Goal: Transaction & Acquisition: Purchase product/service

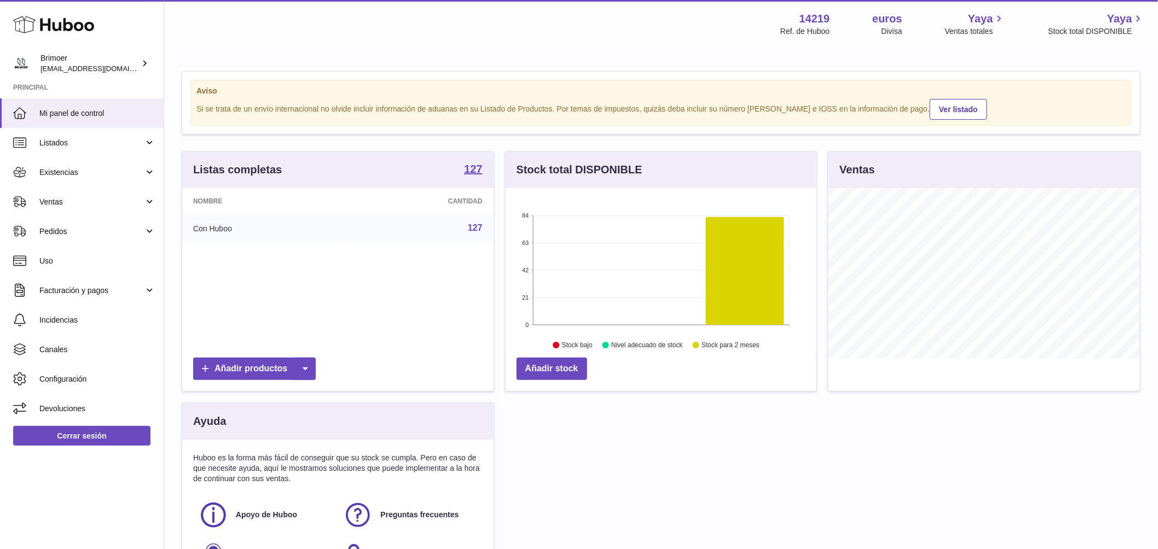
scroll to position [171, 311]
click at [142, 176] on span "Existencias" at bounding box center [91, 172] width 105 height 10
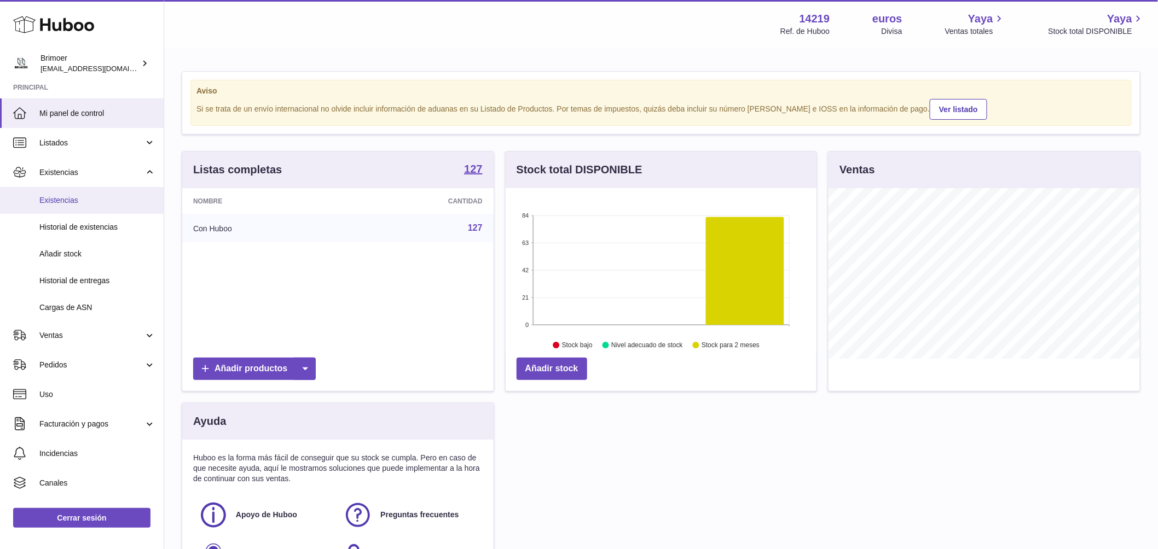
click at [113, 199] on span "Existencias" at bounding box center [97, 200] width 116 height 10
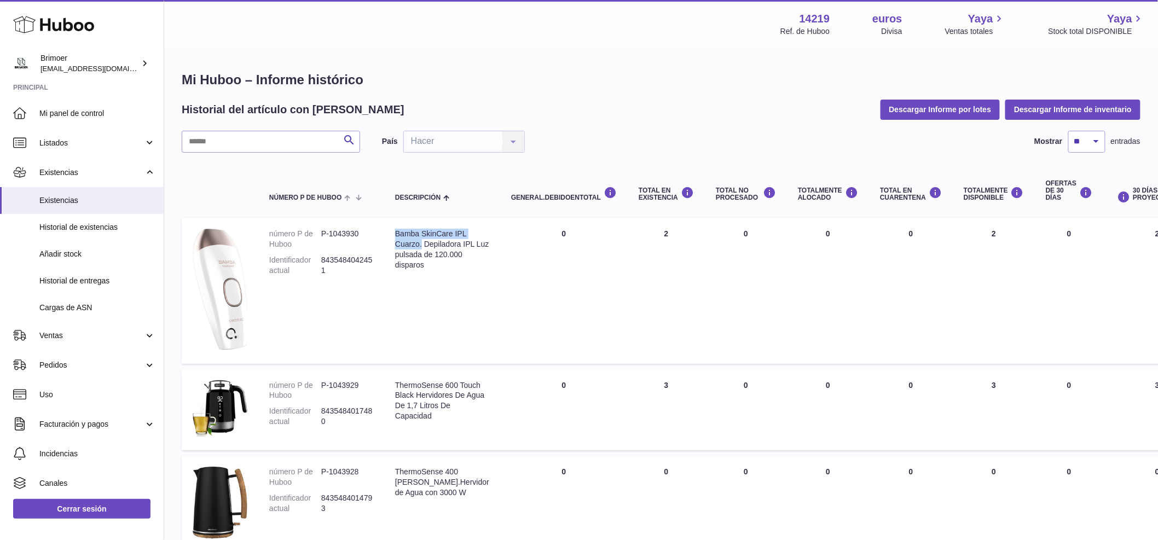
drag, startPoint x: 395, startPoint y: 233, endPoint x: 434, endPoint y: 253, distance: 44.6
click at [434, 253] on div "Bamba SkinCare IPL Cuarzo. Depiladora IPL Luz pulsada de 120.000 disparos" at bounding box center [442, 250] width 94 height 42
copy font "Bamba SkinCare IPL Cuarzo."
click at [511, 290] on td "DEBIDO EN Total 0" at bounding box center [564, 291] width 128 height 146
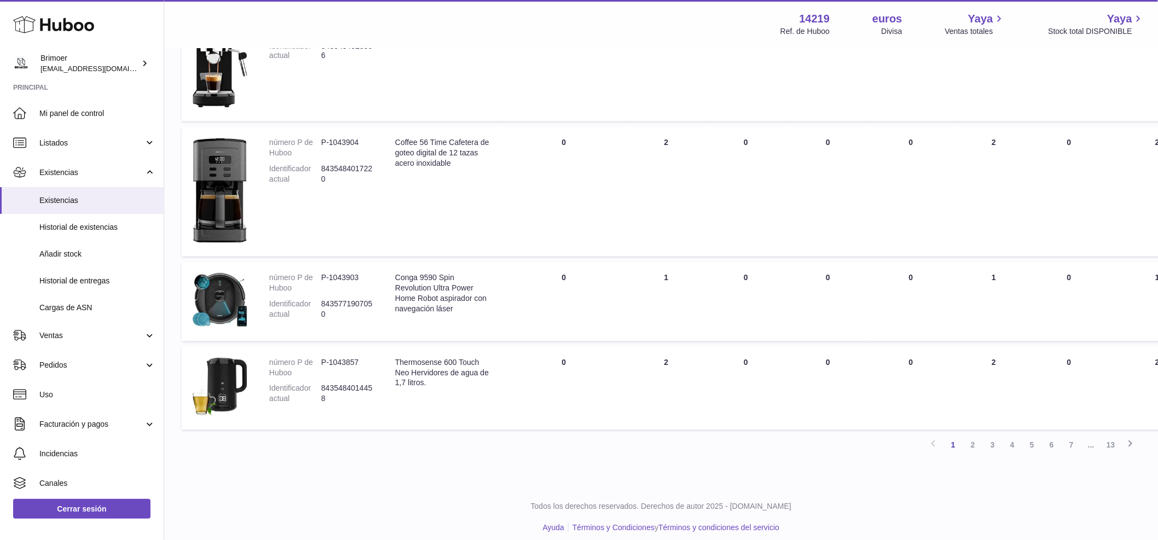
scroll to position [818, 0]
click at [974, 449] on font "2" at bounding box center [973, 445] width 4 height 9
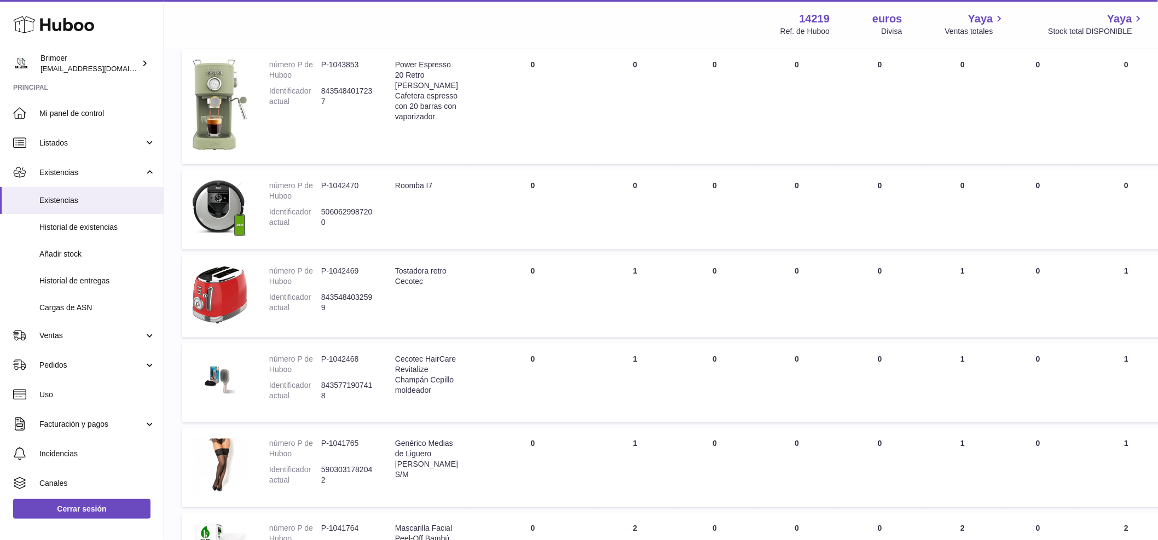
scroll to position [657, 0]
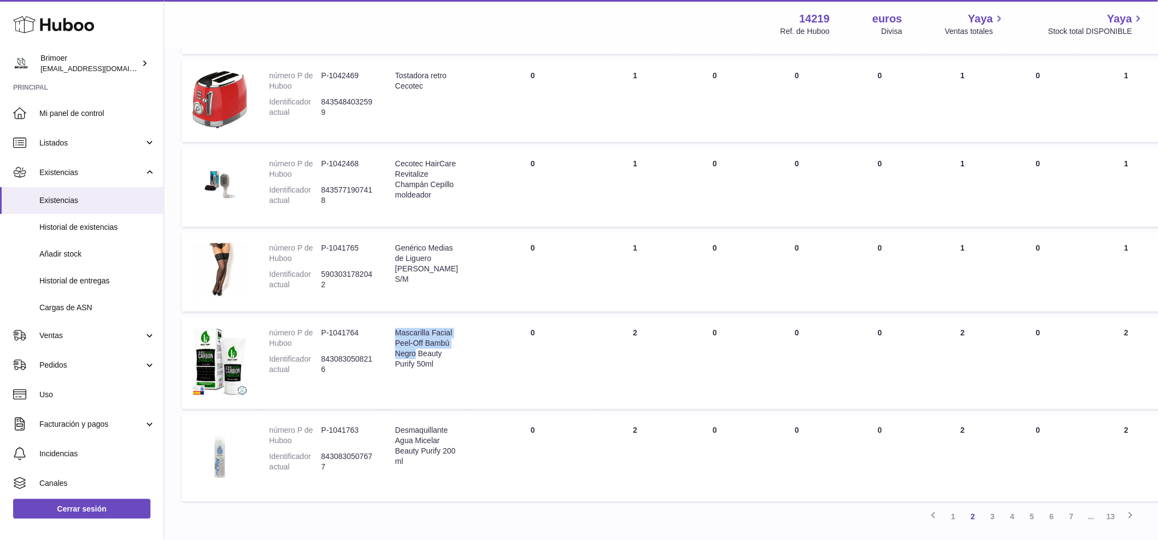
drag, startPoint x: 394, startPoint y: 345, endPoint x: 442, endPoint y: 370, distance: 54.3
click at [442, 370] on td "Descripción Mascarilla Facial Peel-Off Bambú Negro Beauty Purify 50ml" at bounding box center [426, 363] width 85 height 92
copy font "Mascarilla Facial Peel-Off Bambú Negro"
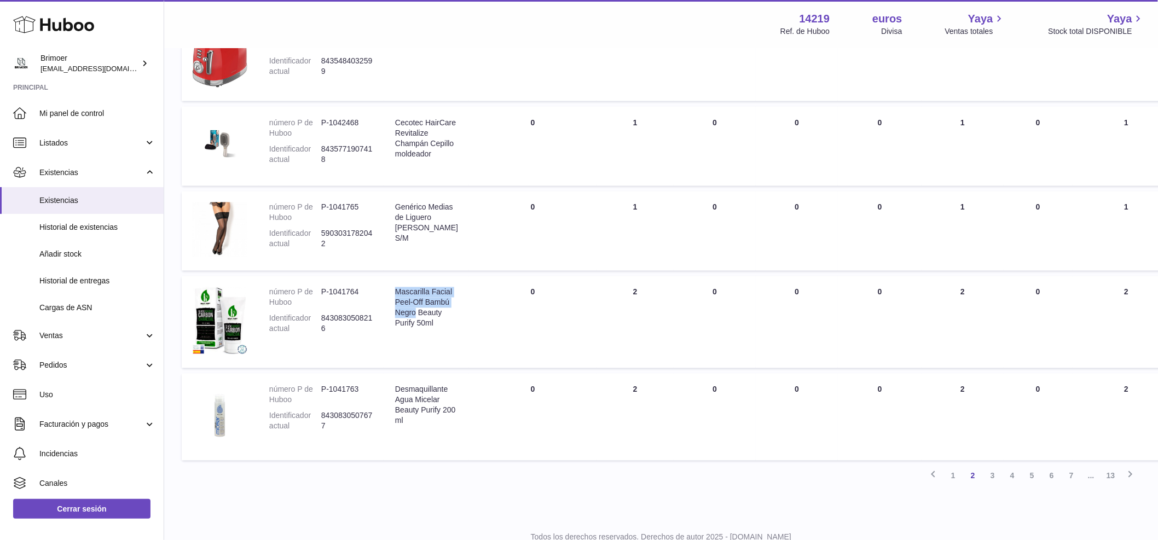
scroll to position [701, 0]
click at [992, 478] on font "3" at bounding box center [993, 473] width 4 height 9
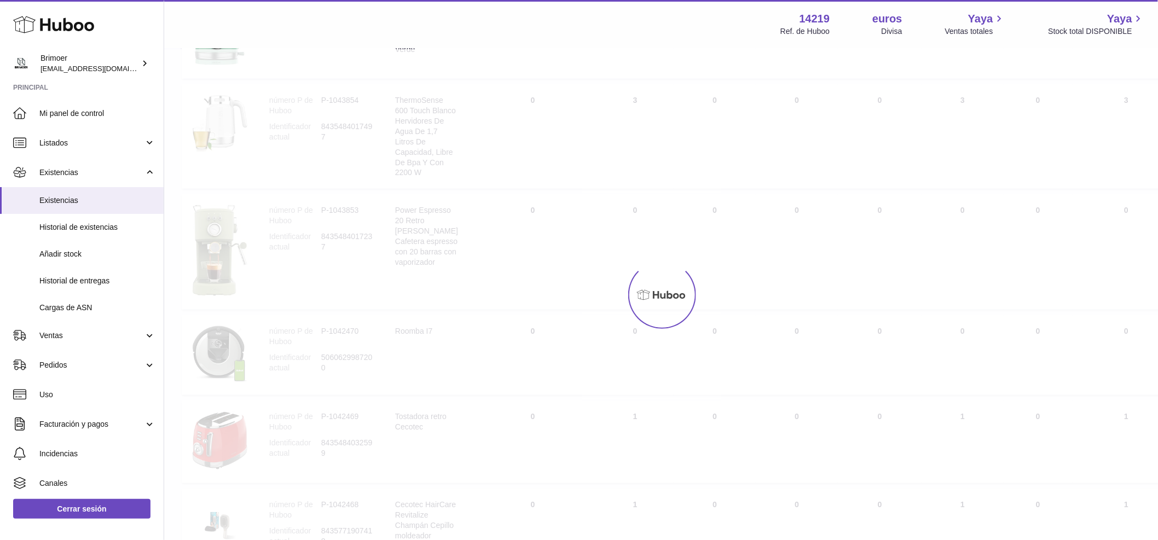
scroll to position [49, 0]
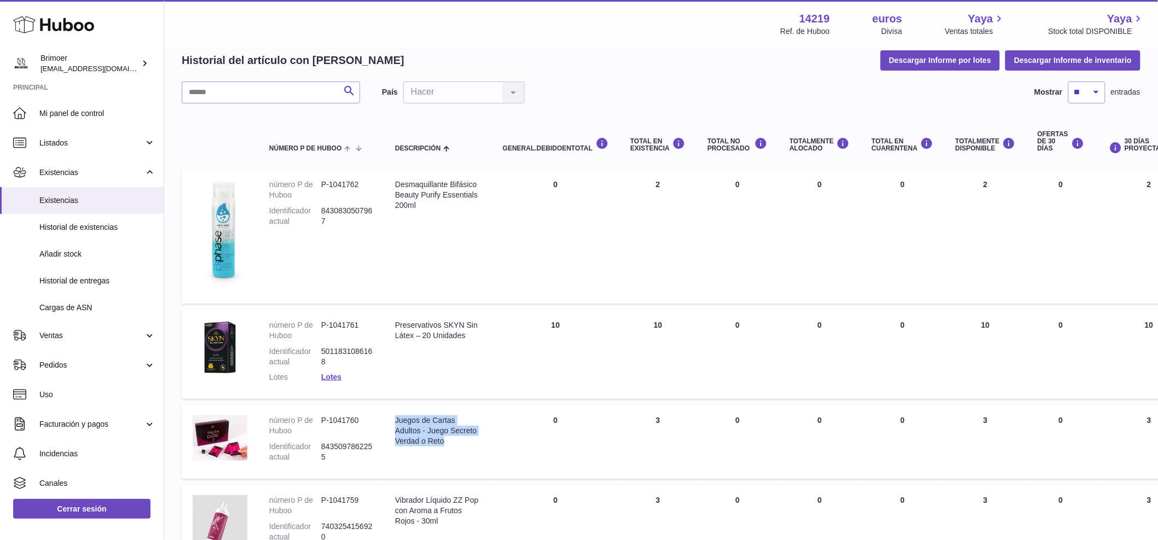
drag, startPoint x: 393, startPoint y: 422, endPoint x: 438, endPoint y: 453, distance: 54.7
click at [438, 453] on td "Descripción Juegos de Cartas Adultos - Juego Secreto Verdad o Reto" at bounding box center [438, 441] width 108 height 74
copy font "Juegos de Cartas Adultos - Juego Secreto Verdad o Reto"
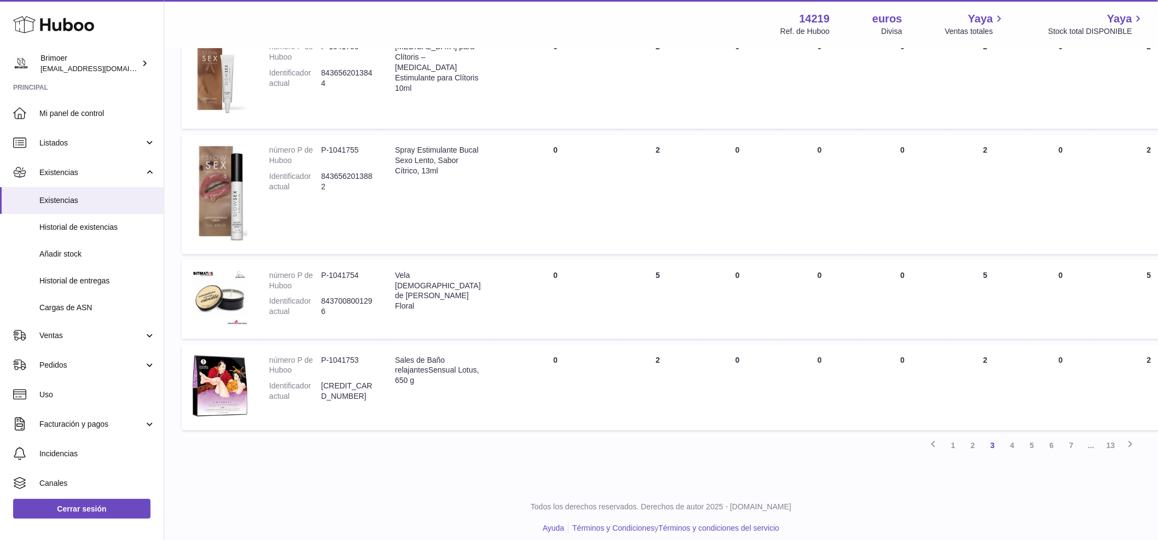
scroll to position [763, 0]
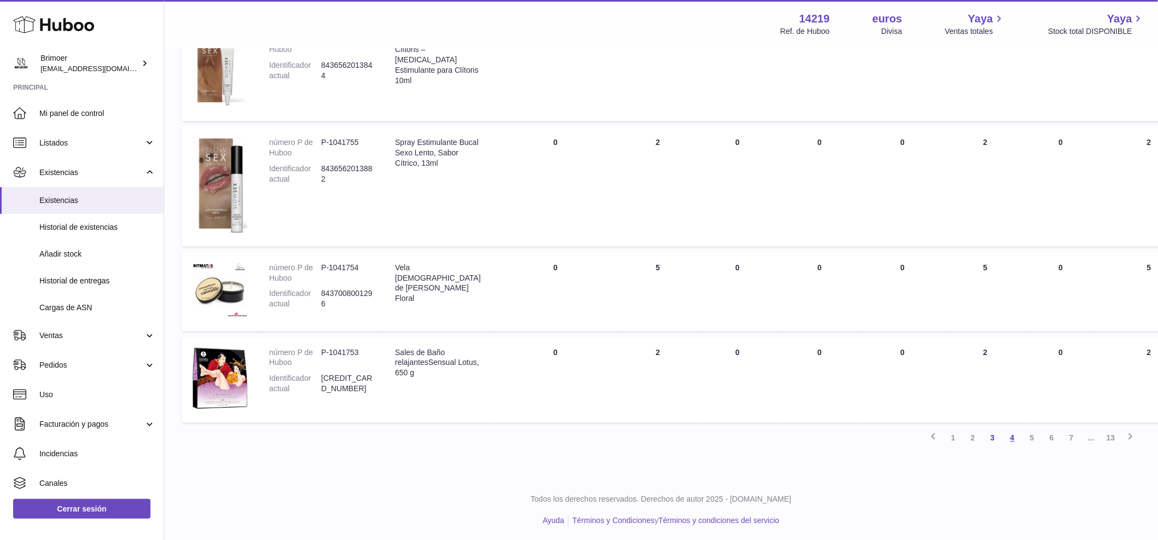
click at [1014, 435] on font "4" at bounding box center [1012, 438] width 4 height 9
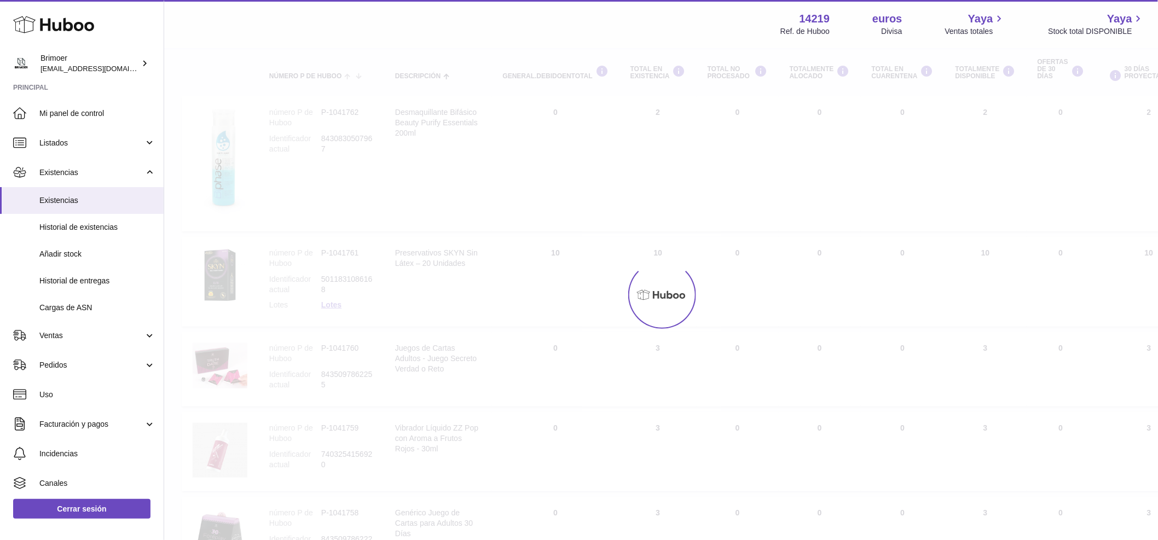
scroll to position [49, 0]
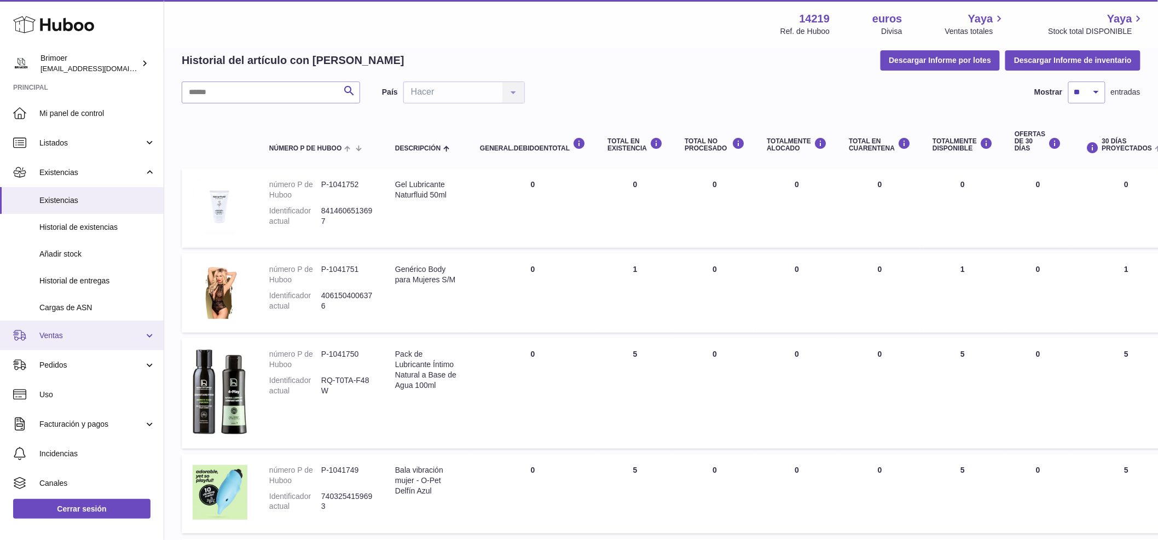
click at [120, 338] on span "Ventas" at bounding box center [91, 336] width 105 height 10
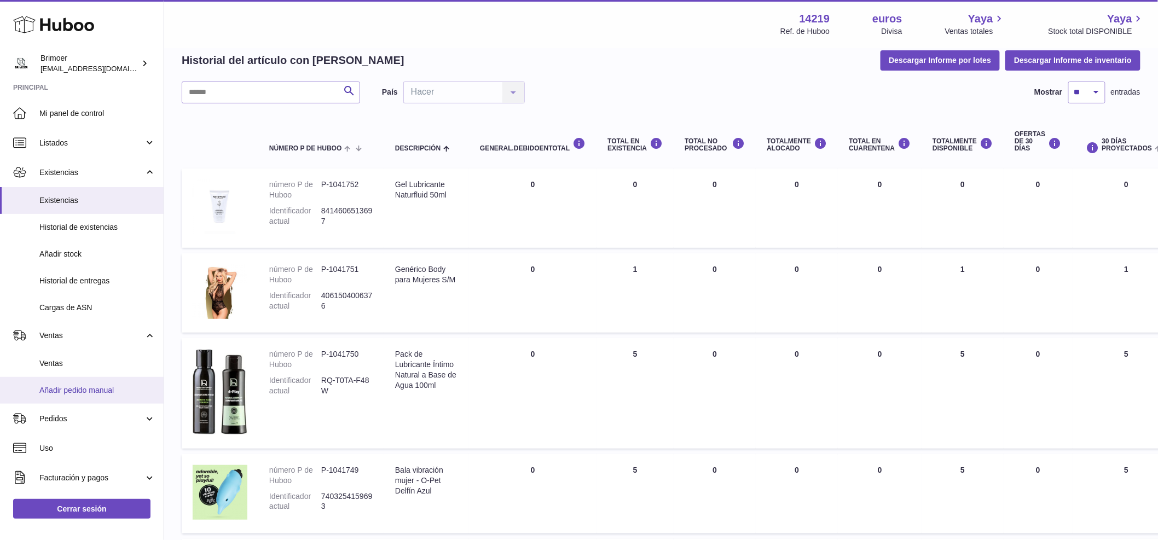
click at [77, 390] on font "Añadir pedido manual" at bounding box center [76, 390] width 74 height 9
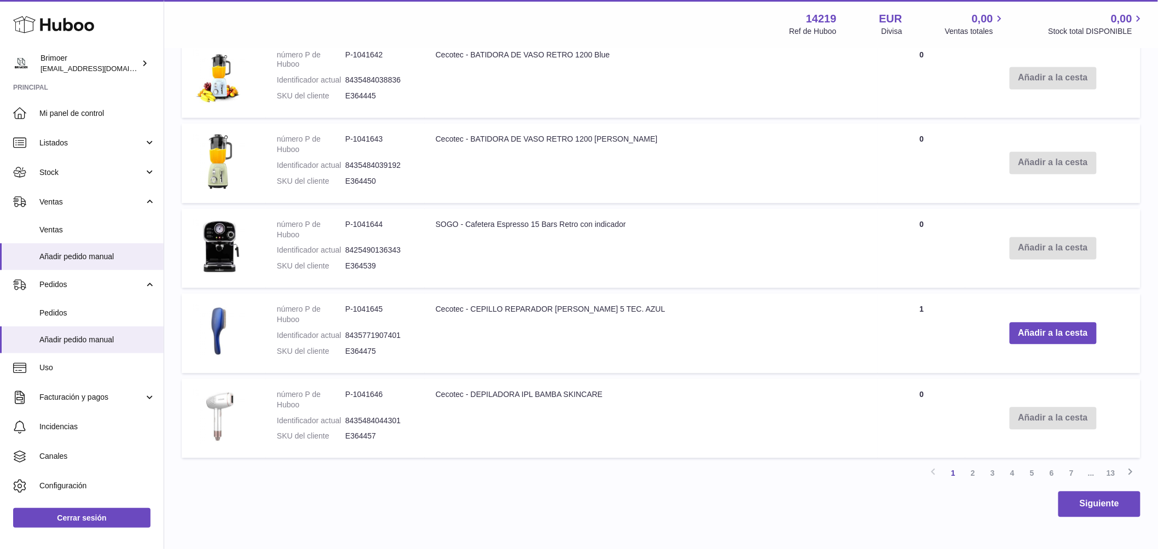
scroll to position [858, 0]
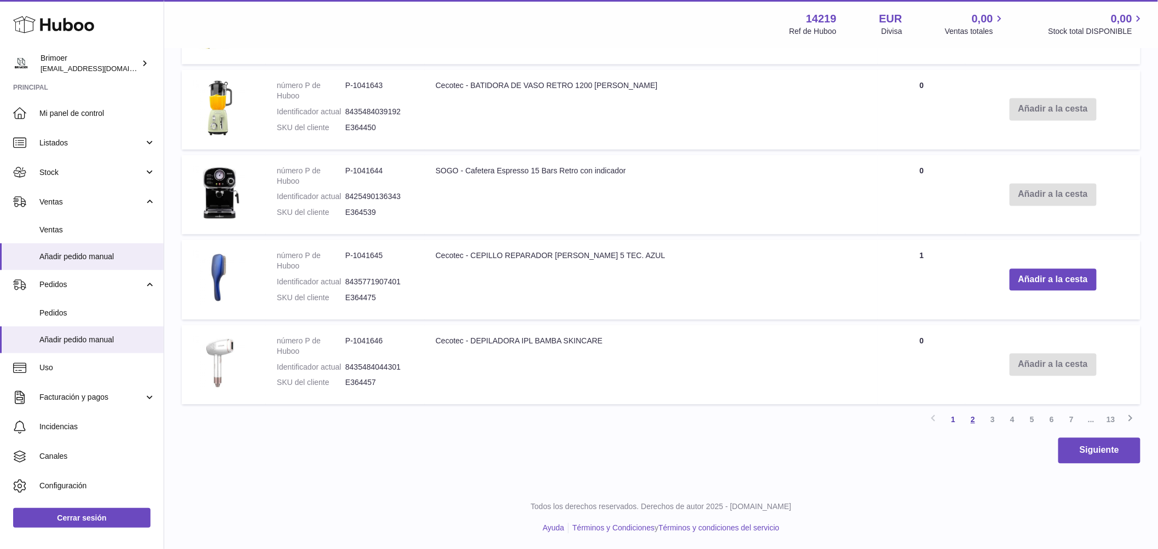
click at [974, 422] on link "2" at bounding box center [973, 420] width 20 height 20
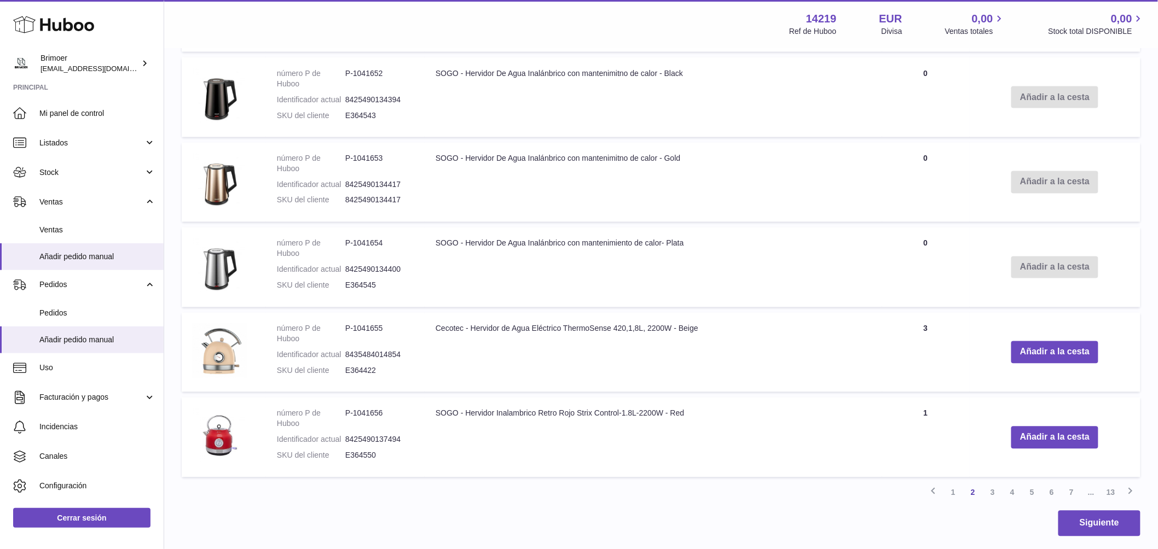
scroll to position [744, 0]
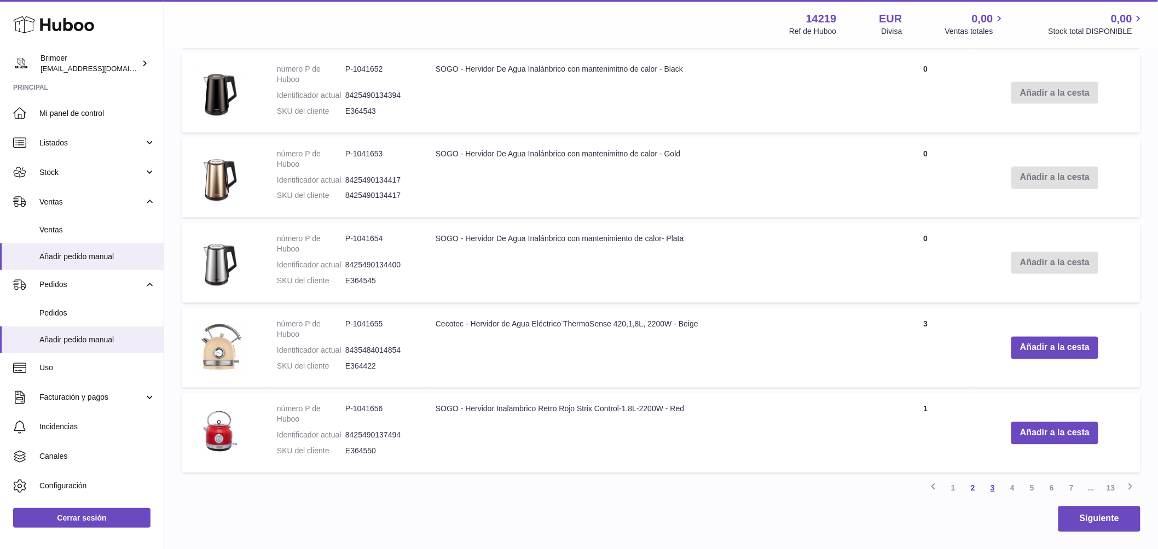
click at [993, 491] on link "3" at bounding box center [993, 489] width 20 height 20
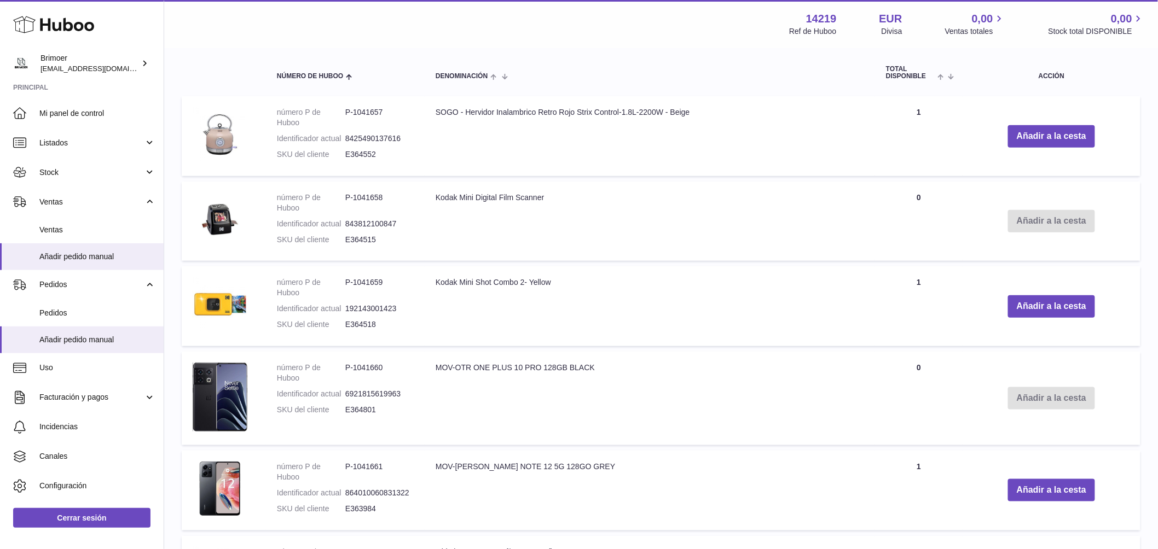
scroll to position [286, 0]
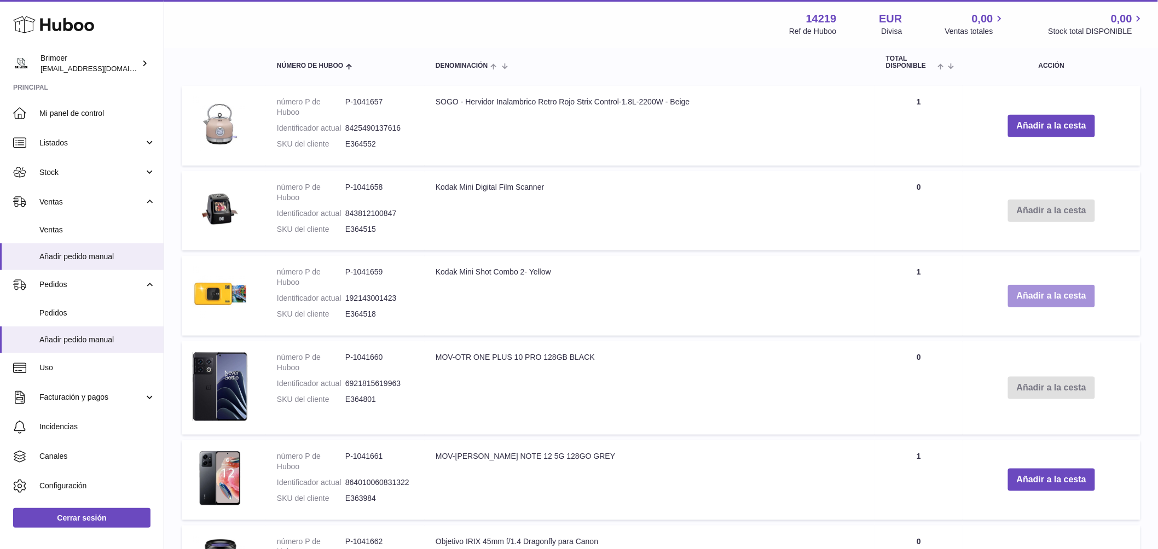
click at [1017, 294] on button "Añadir a la cesta" at bounding box center [1051, 296] width 87 height 22
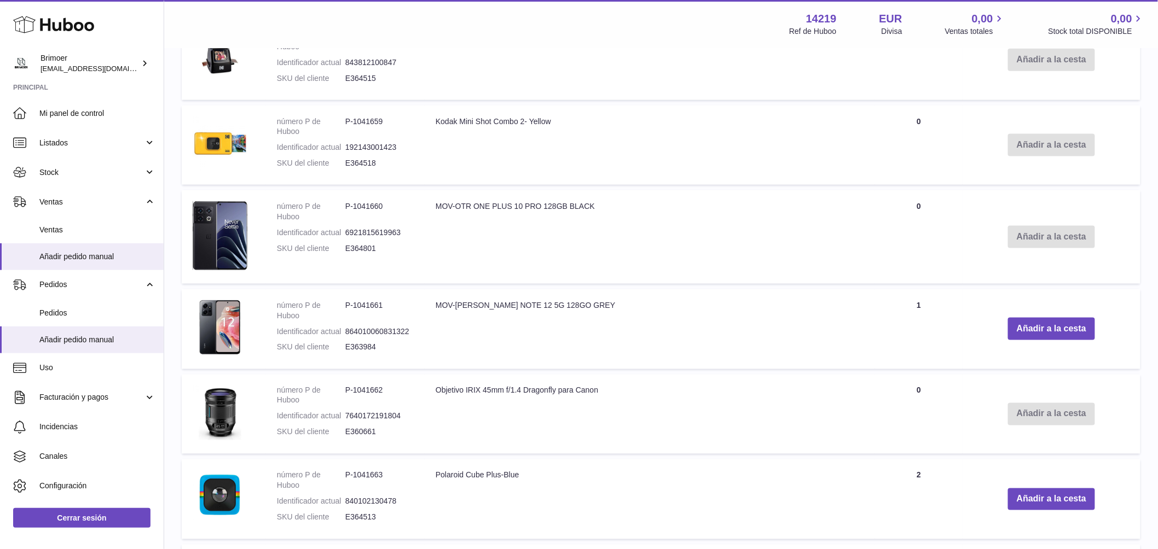
scroll to position [587, 0]
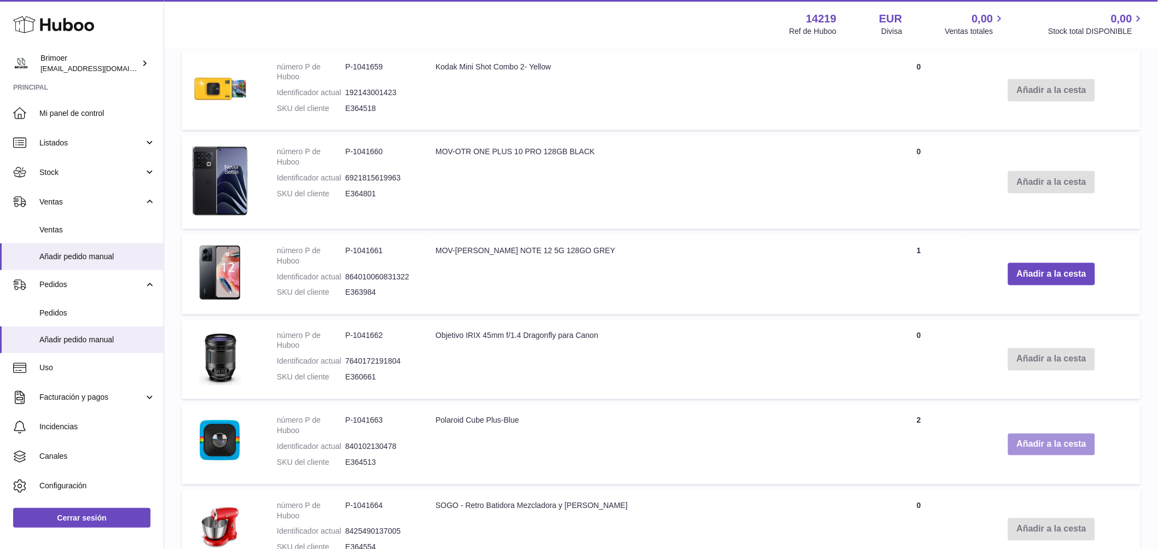
click at [1028, 438] on button "Añadir a la cesta" at bounding box center [1051, 445] width 87 height 22
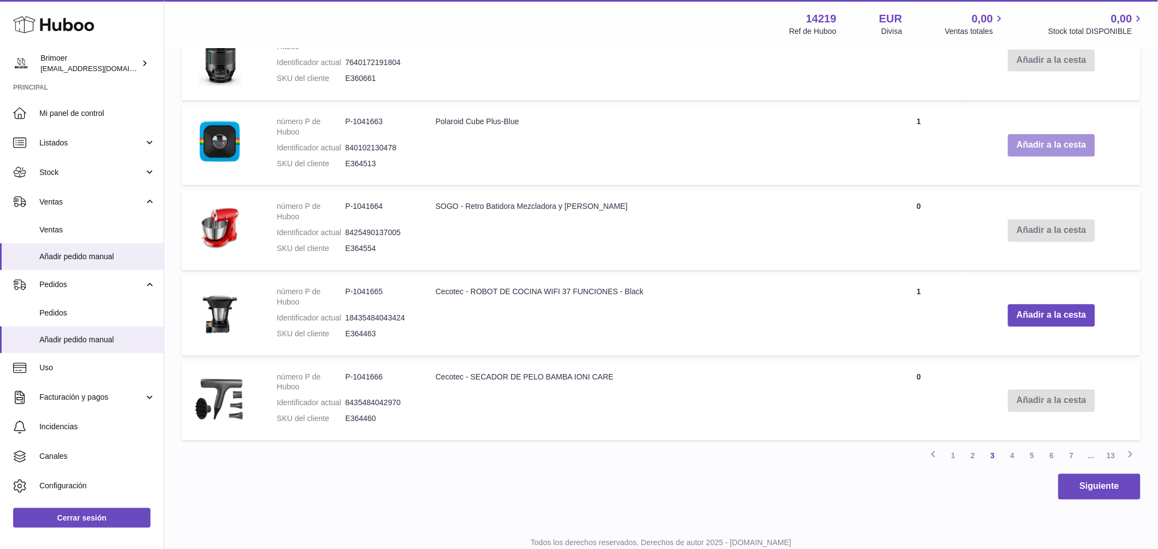
scroll to position [989, 0]
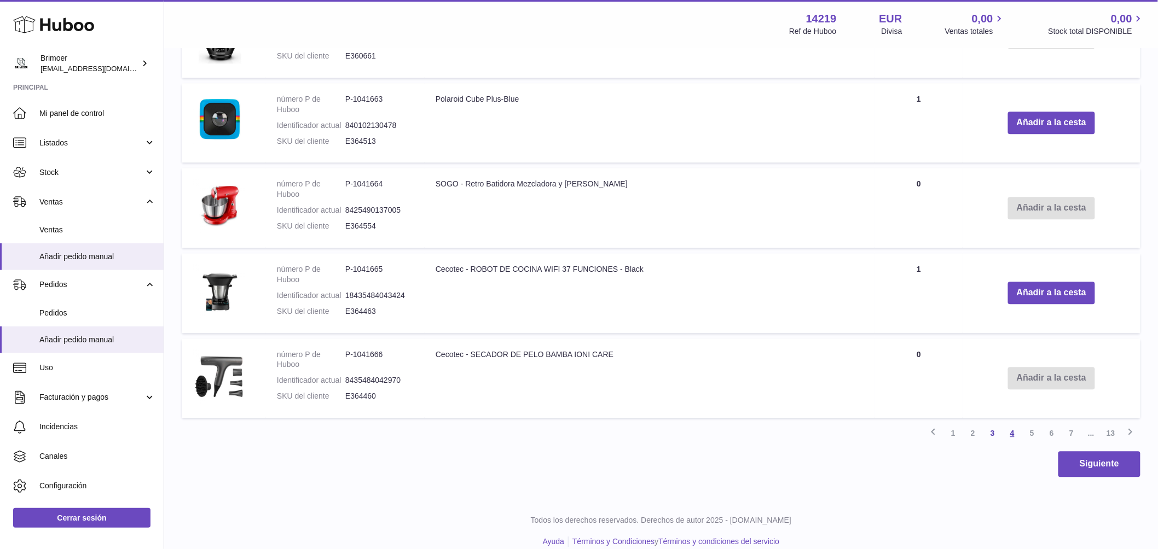
click at [1012, 430] on link "4" at bounding box center [1013, 434] width 20 height 20
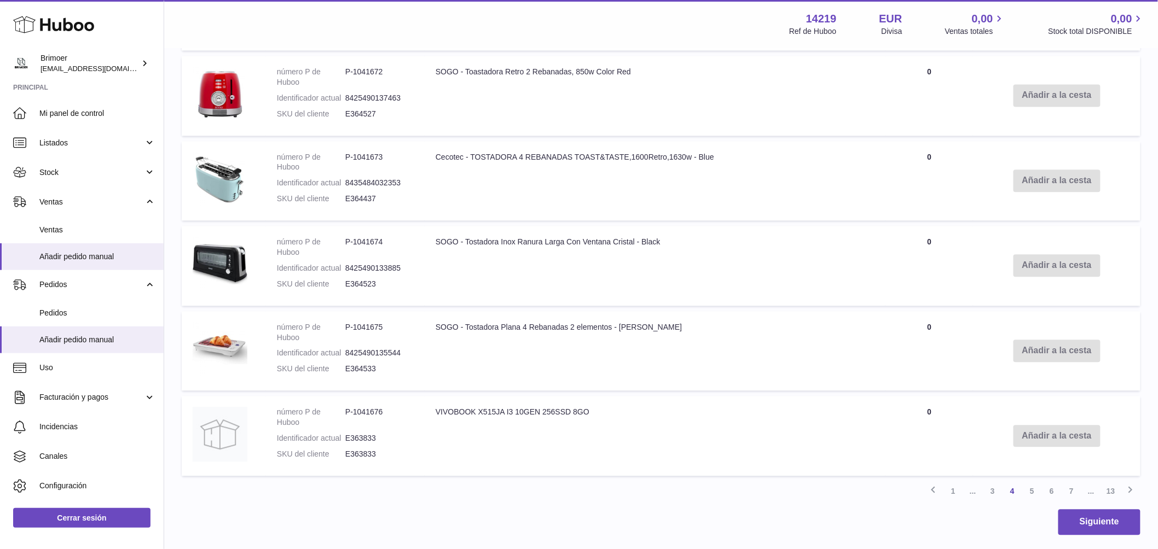
scroll to position [940, 0]
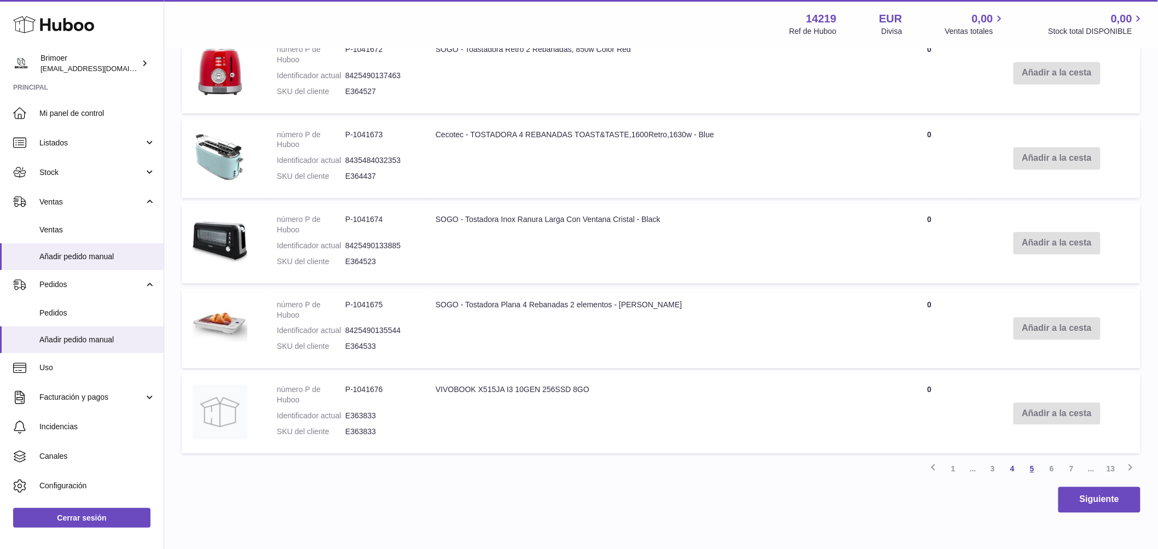
click at [1033, 467] on link "5" at bounding box center [1032, 469] width 20 height 20
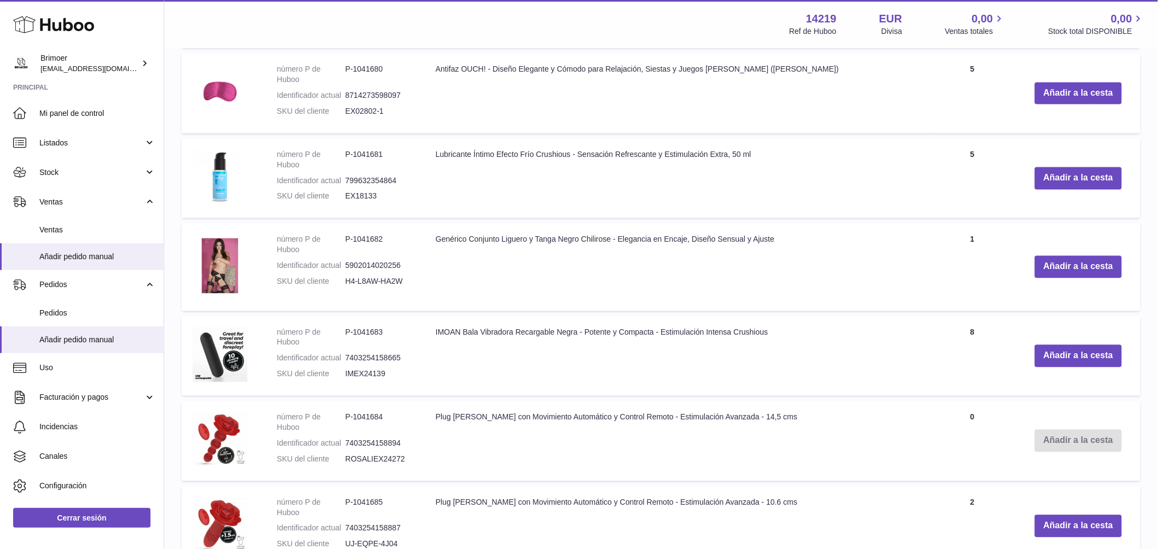
scroll to position [901, 0]
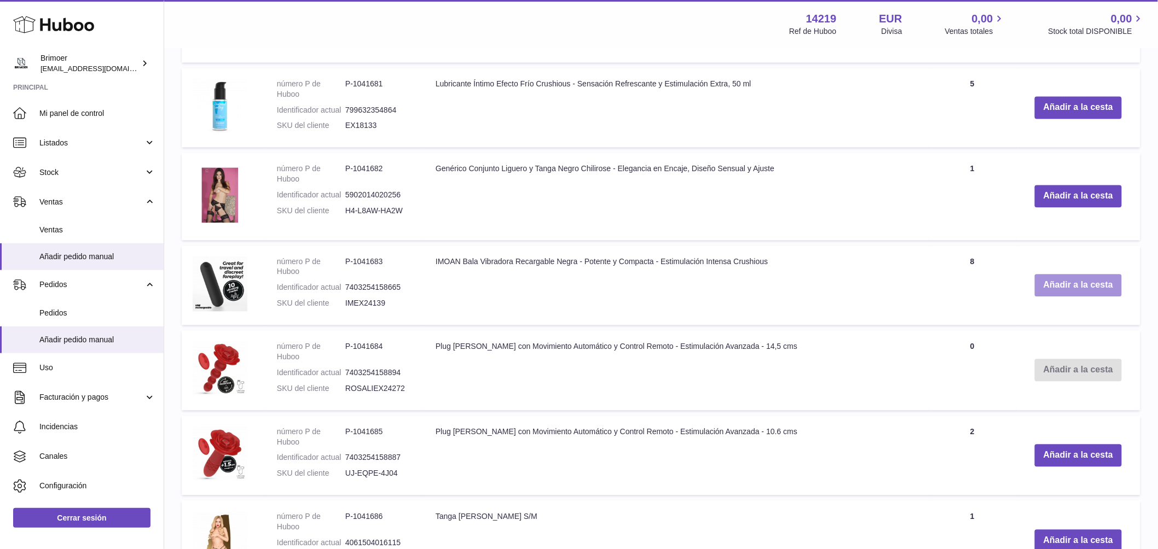
click at [1041, 283] on button "Añadir a la cesta" at bounding box center [1078, 285] width 87 height 22
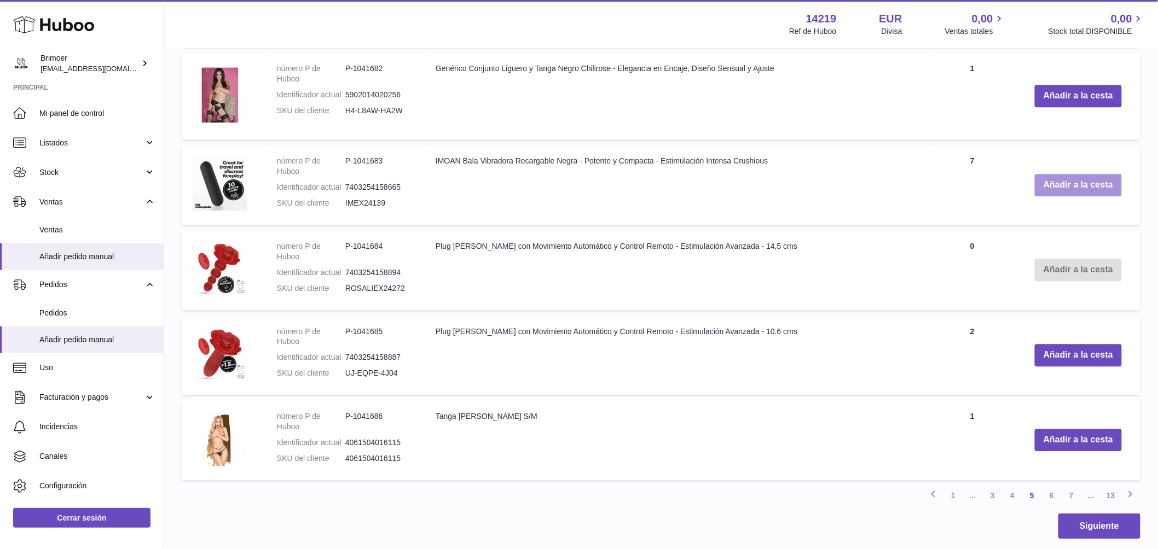
scroll to position [1140, 0]
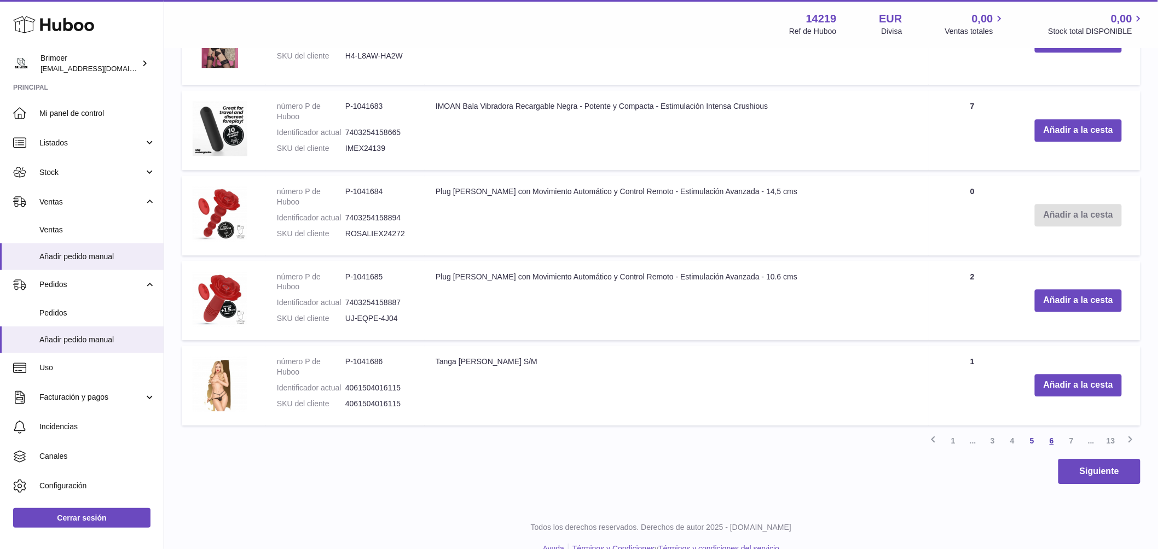
click at [1050, 438] on link "6" at bounding box center [1052, 441] width 20 height 20
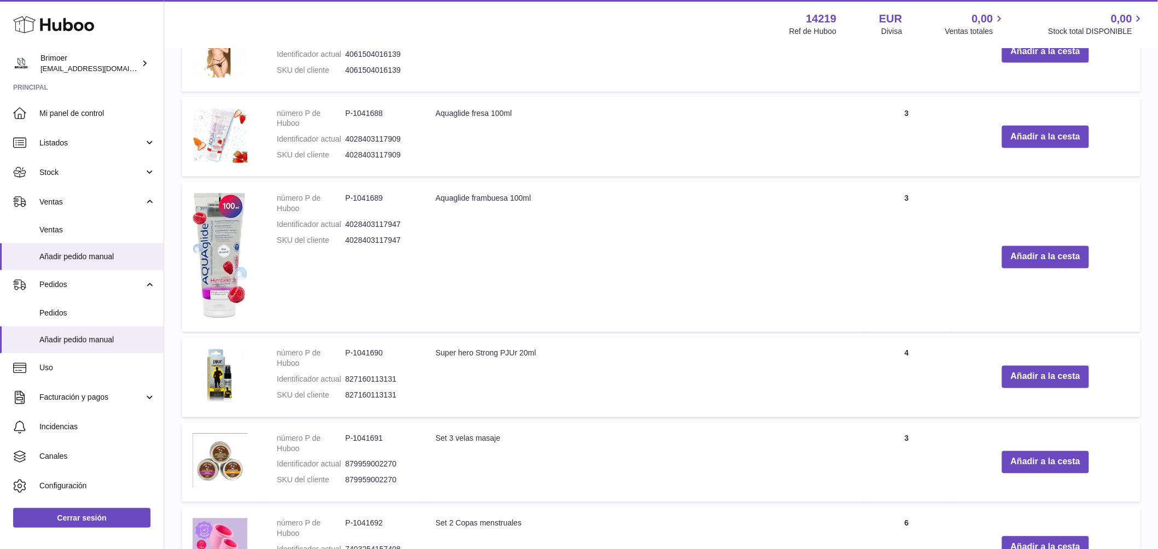
scroll to position [621, 0]
click at [1047, 467] on button "Añadir a la cesta" at bounding box center [1045, 462] width 87 height 22
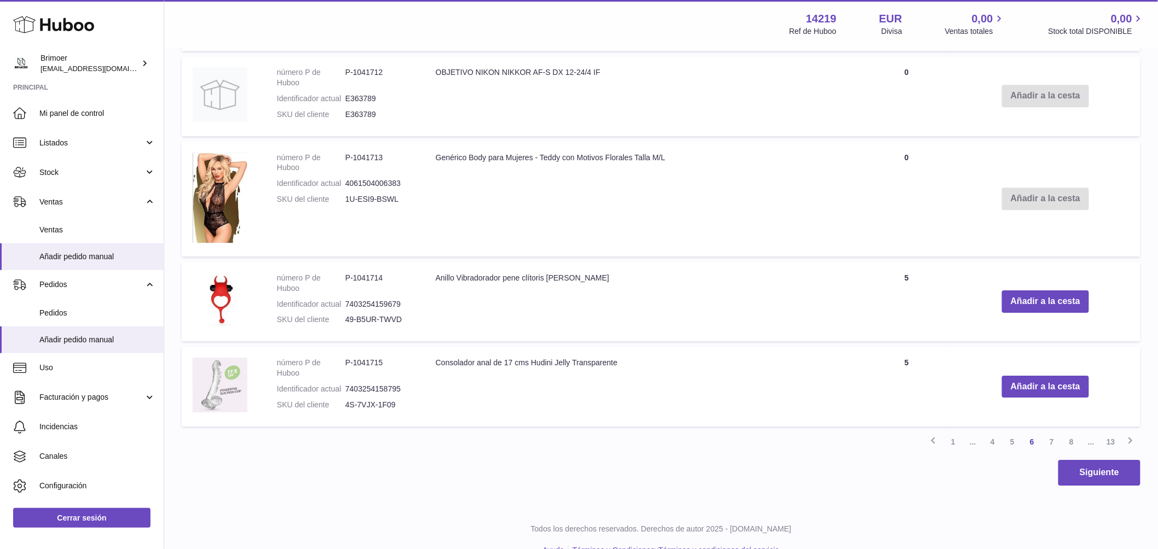
scroll to position [1262, 0]
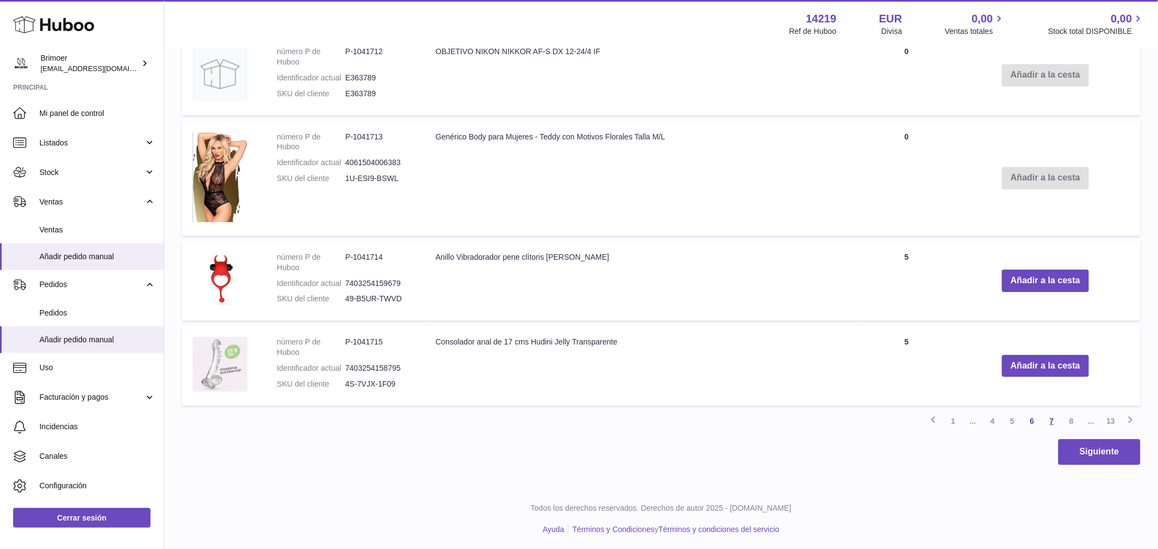
click at [1051, 419] on link "7" at bounding box center [1052, 422] width 20 height 20
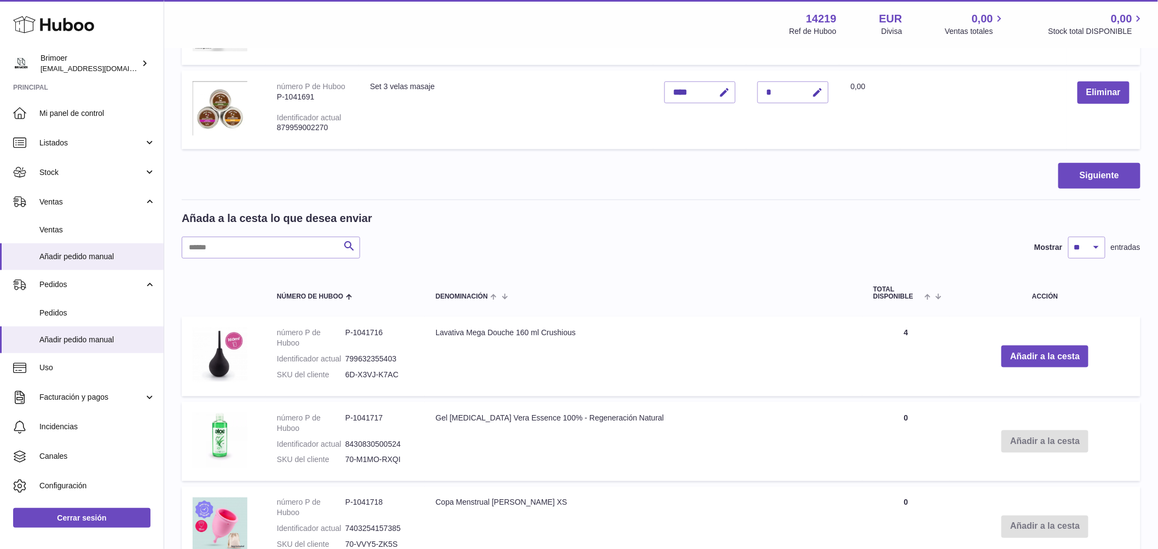
scroll to position [422, 0]
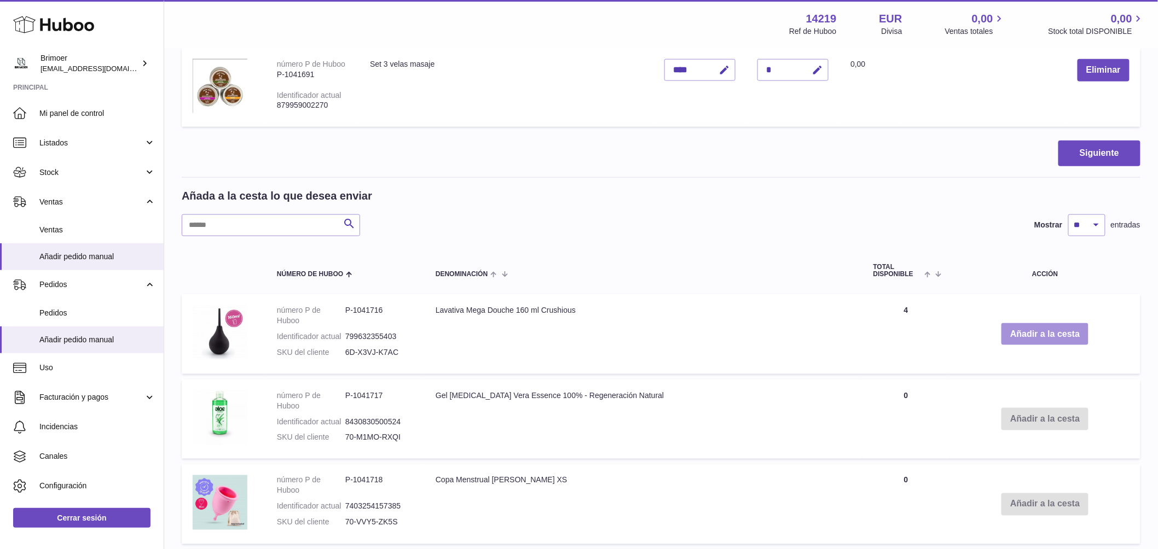
click at [1047, 336] on button "Añadir a la cesta" at bounding box center [1044, 334] width 87 height 22
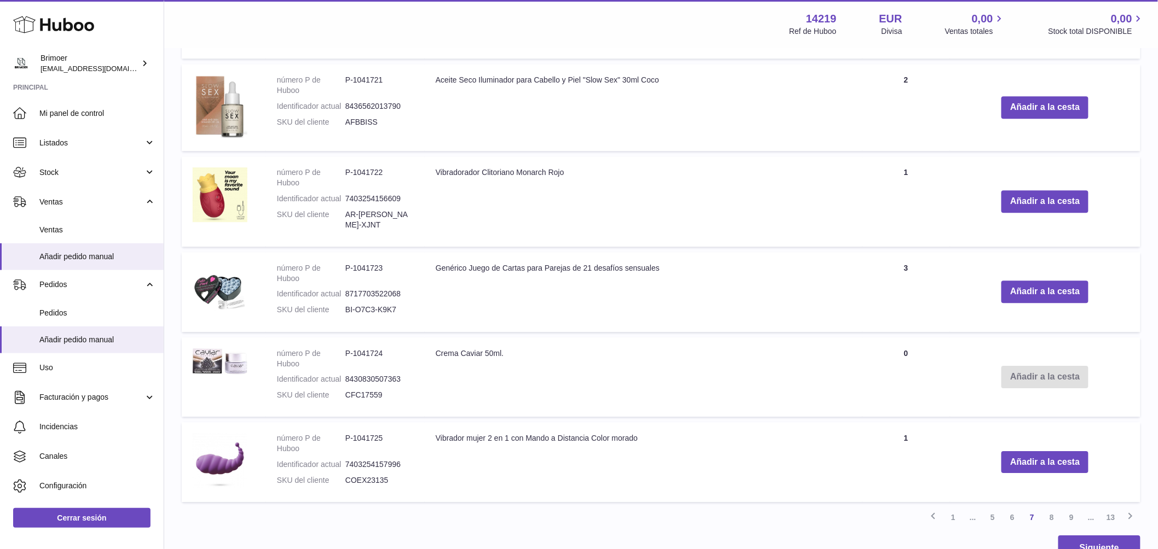
scroll to position [1175, 0]
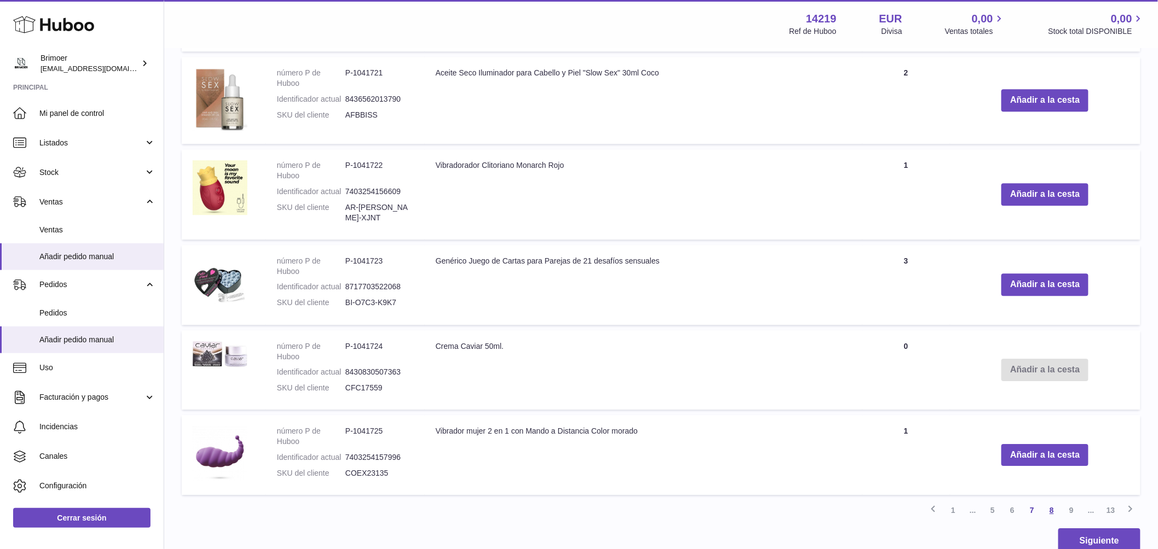
click at [1050, 501] on link "8" at bounding box center [1052, 511] width 20 height 20
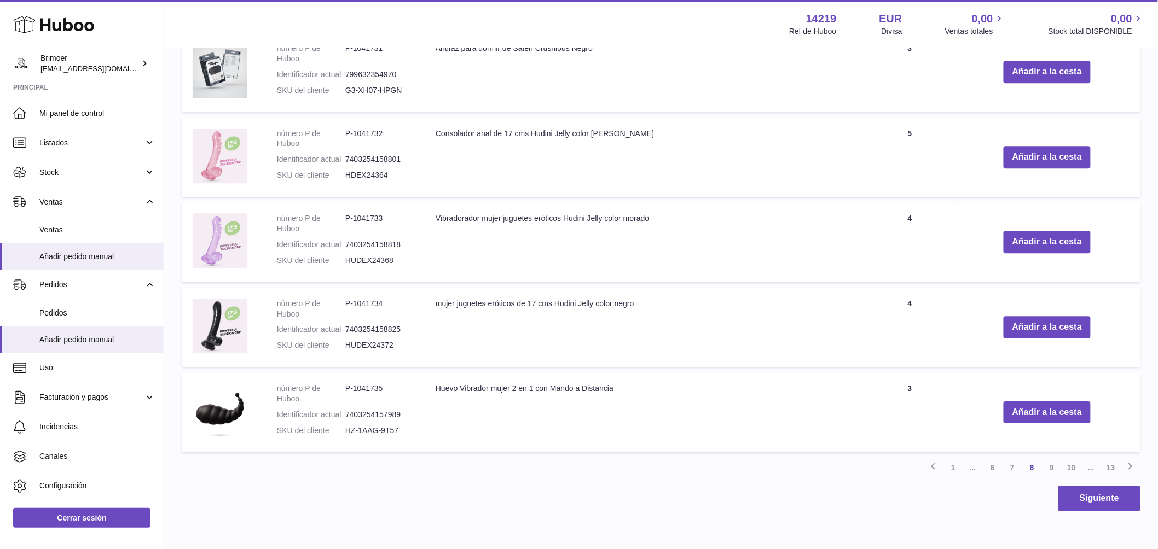
scroll to position [1197, 0]
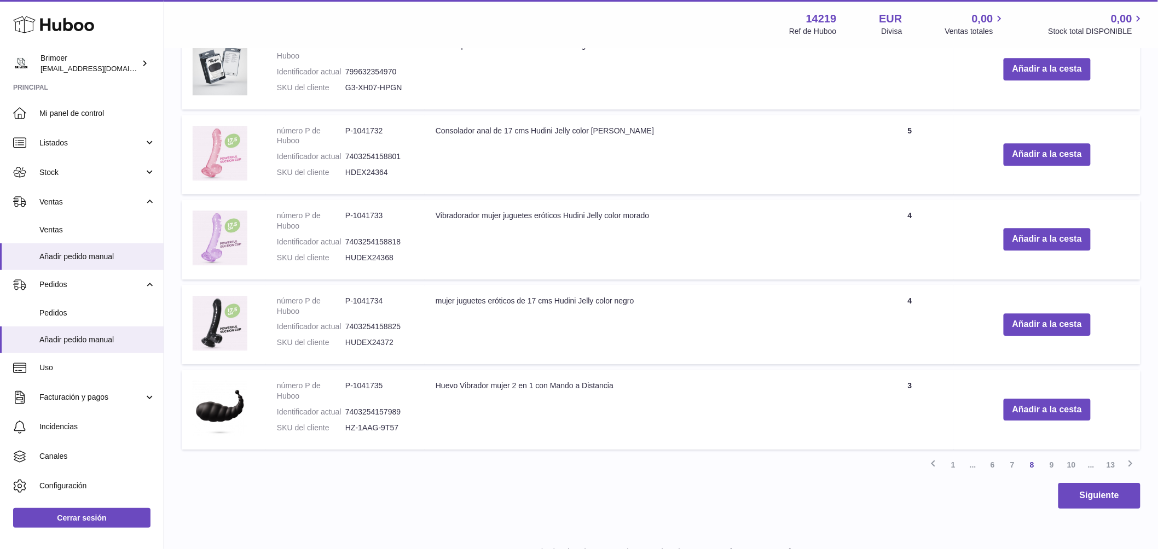
click at [1049, 462] on link "9" at bounding box center [1052, 465] width 20 height 20
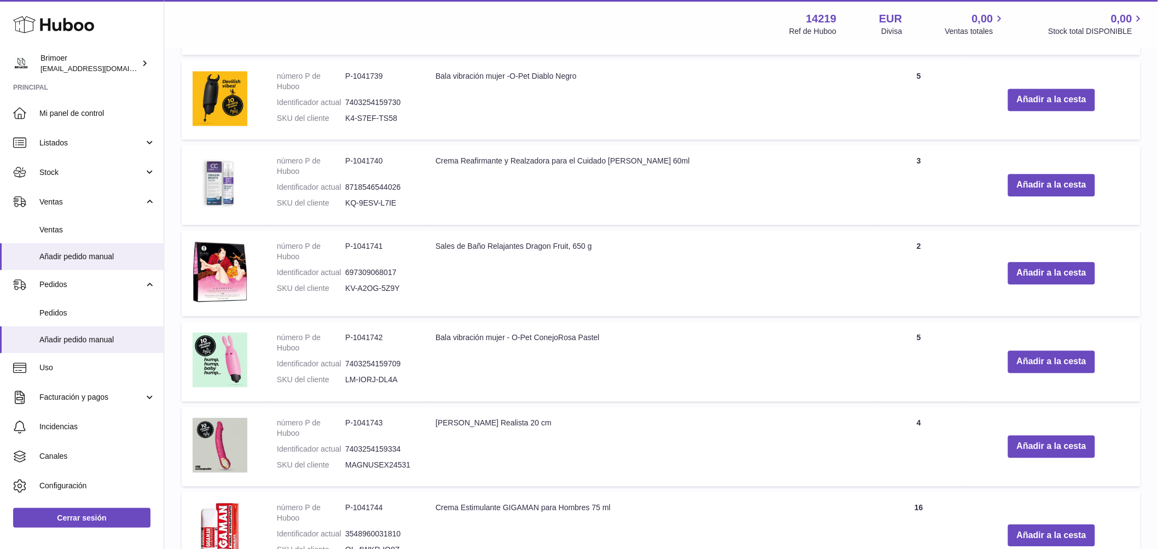
scroll to position [998, 0]
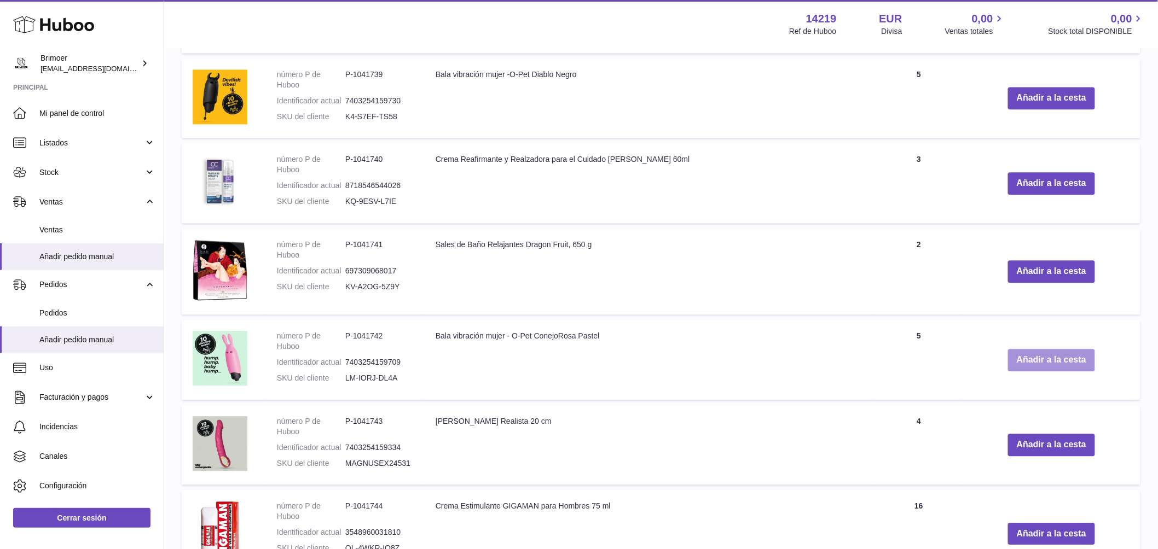
click at [1014, 358] on button "Añadir a la cesta" at bounding box center [1051, 360] width 87 height 22
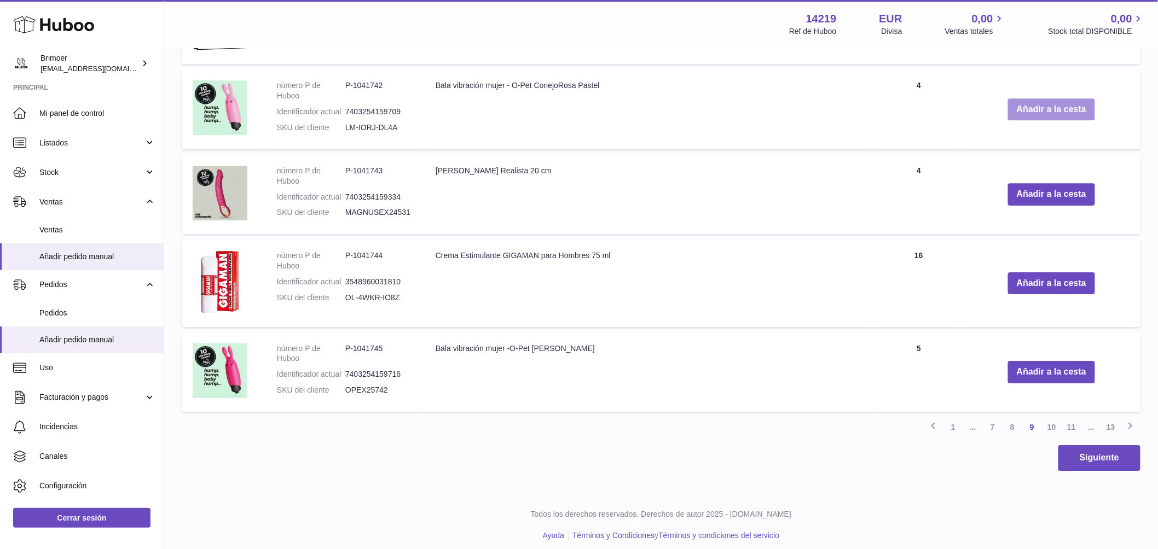
scroll to position [1339, 0]
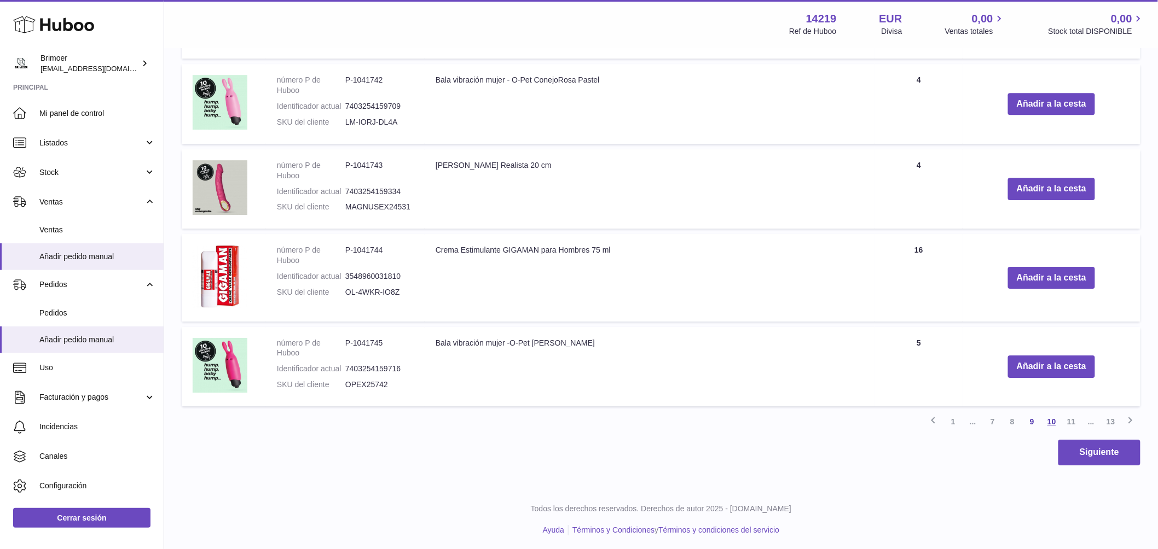
click at [1047, 421] on link "10" at bounding box center [1052, 422] width 20 height 20
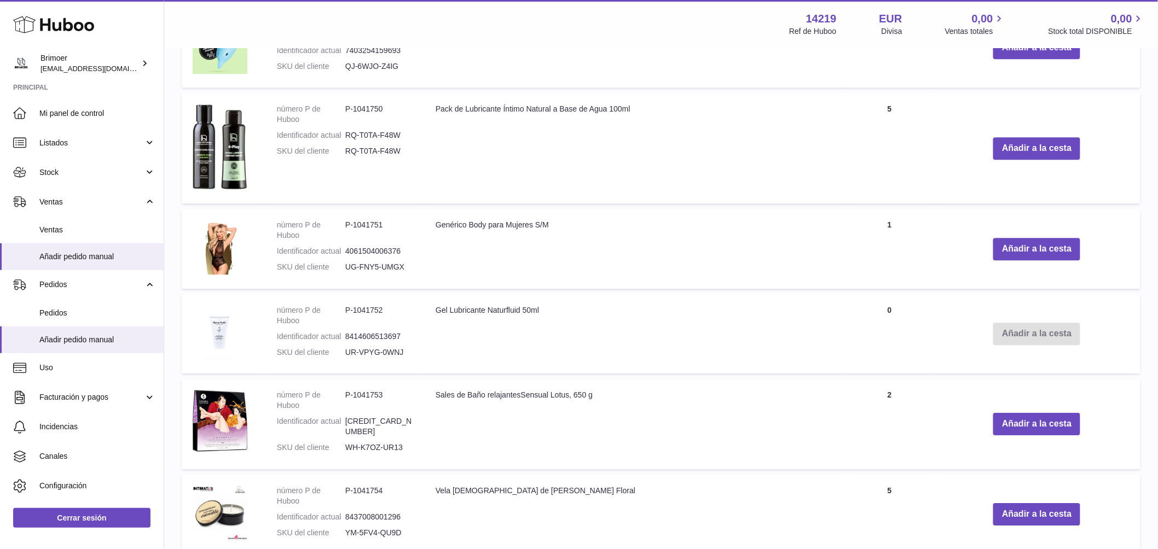
scroll to position [1319, 0]
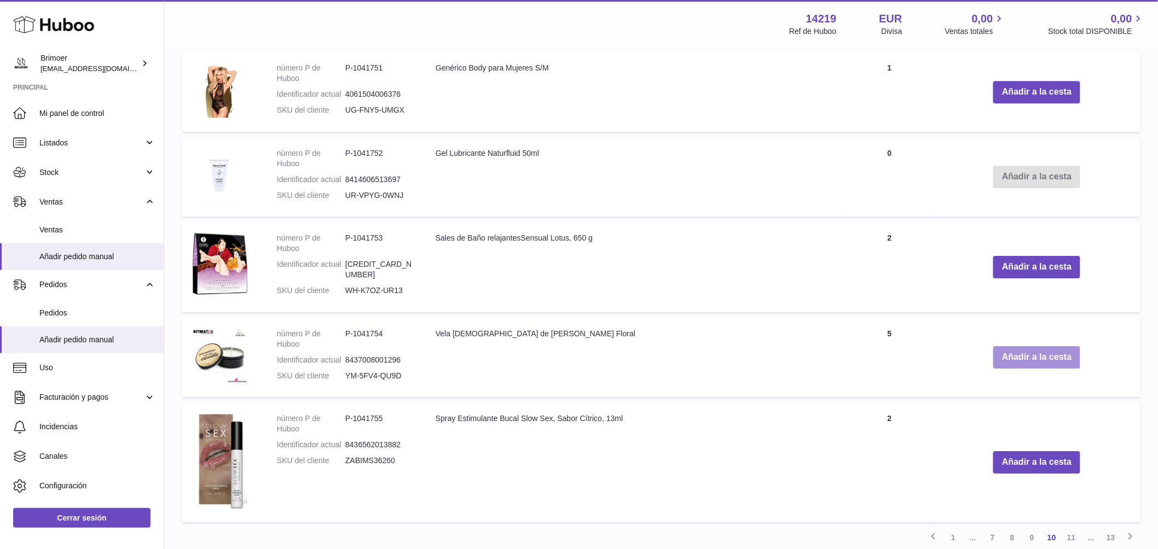
click at [1016, 350] on button "Añadir a la cesta" at bounding box center [1036, 357] width 87 height 22
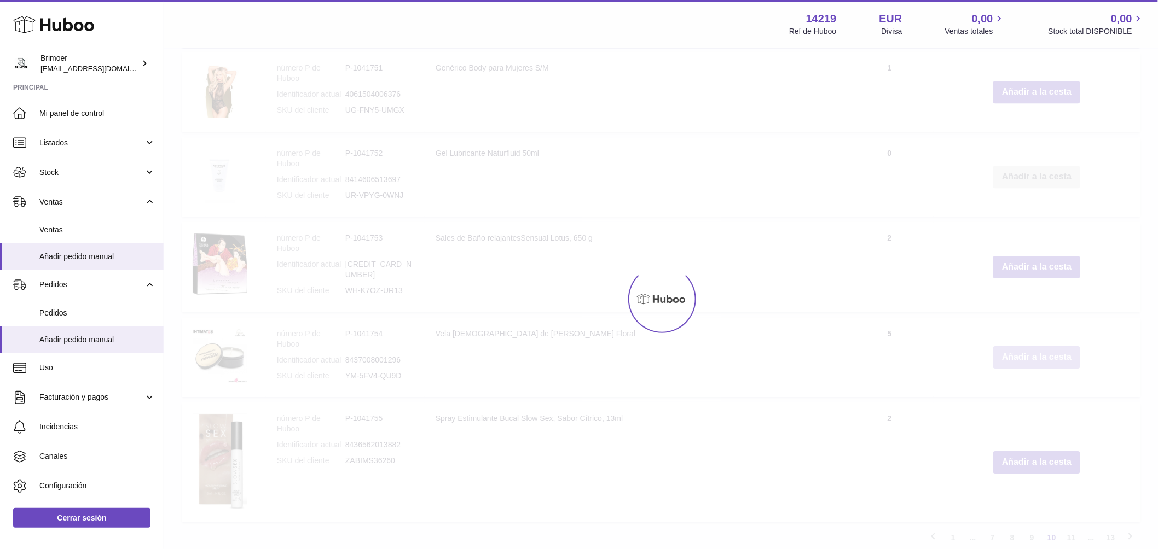
scroll to position [1404, 0]
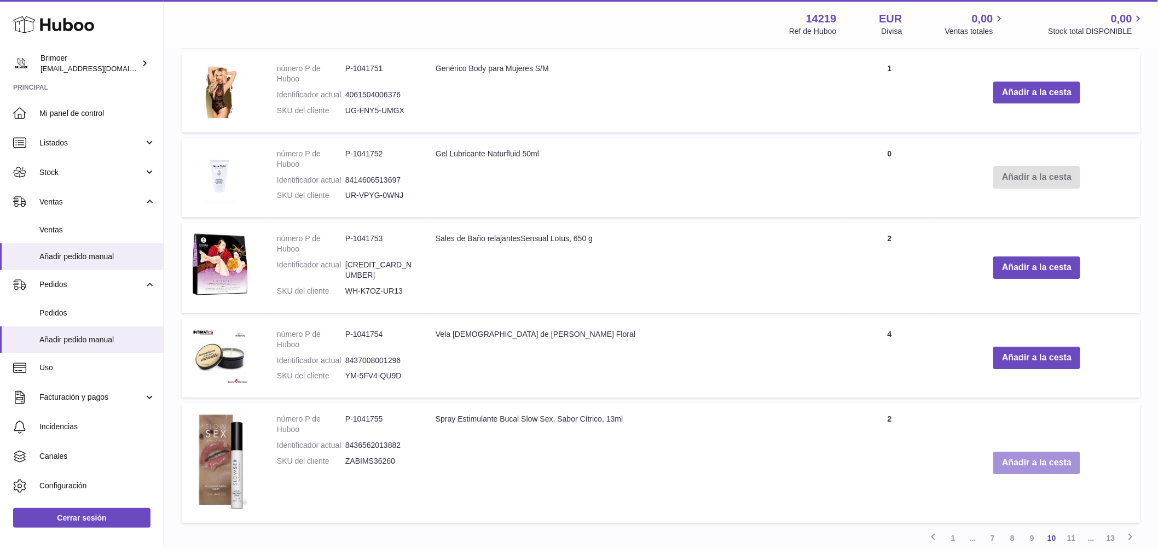
click at [1005, 454] on button "Añadir a la cesta" at bounding box center [1036, 463] width 87 height 22
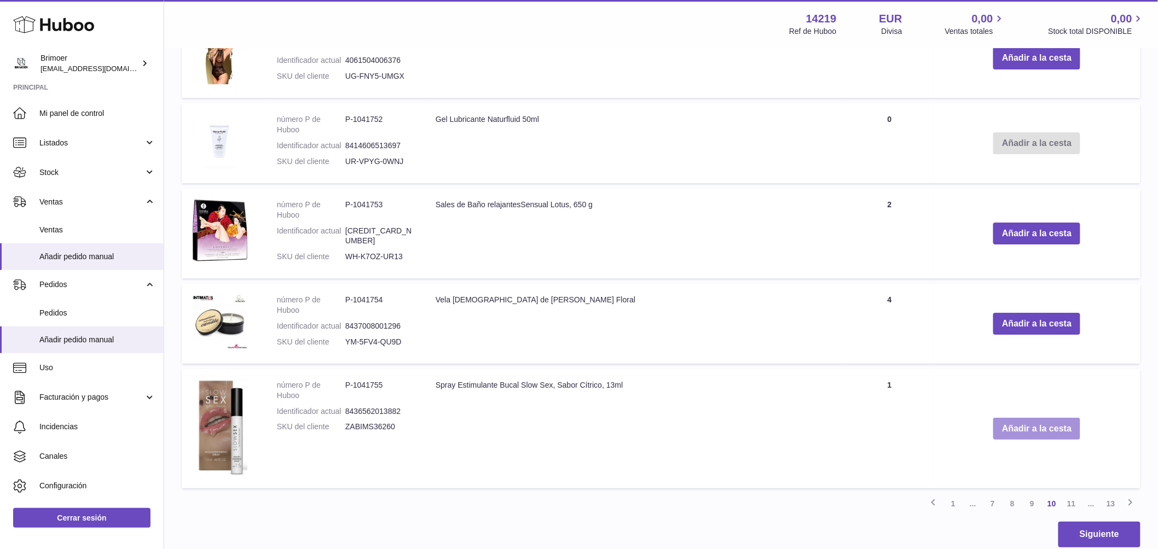
scroll to position [1564, 0]
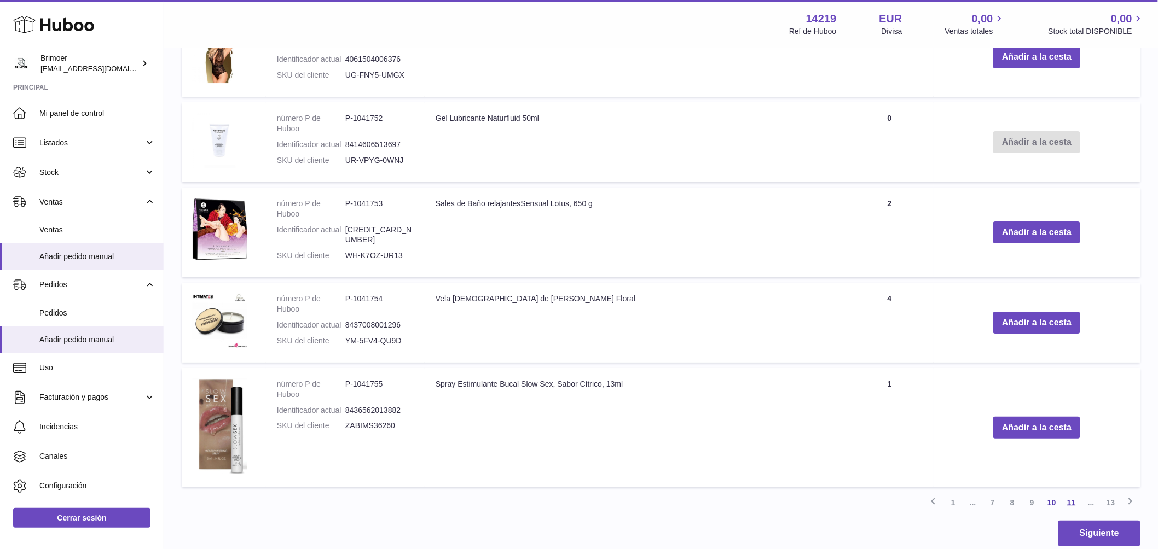
click at [1068, 496] on link "11" at bounding box center [1072, 503] width 20 height 20
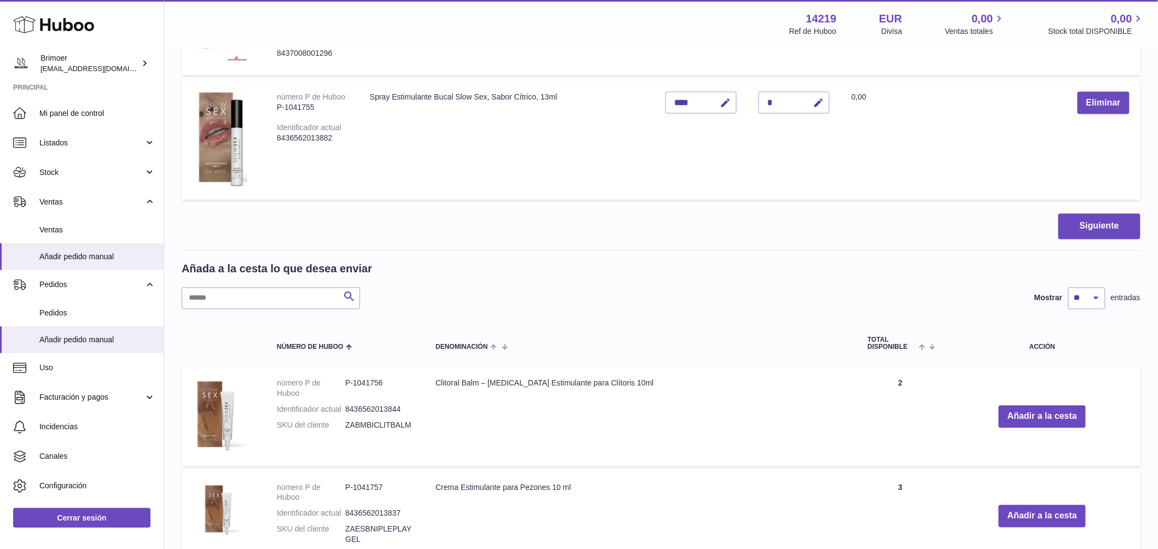
scroll to position [772, 0]
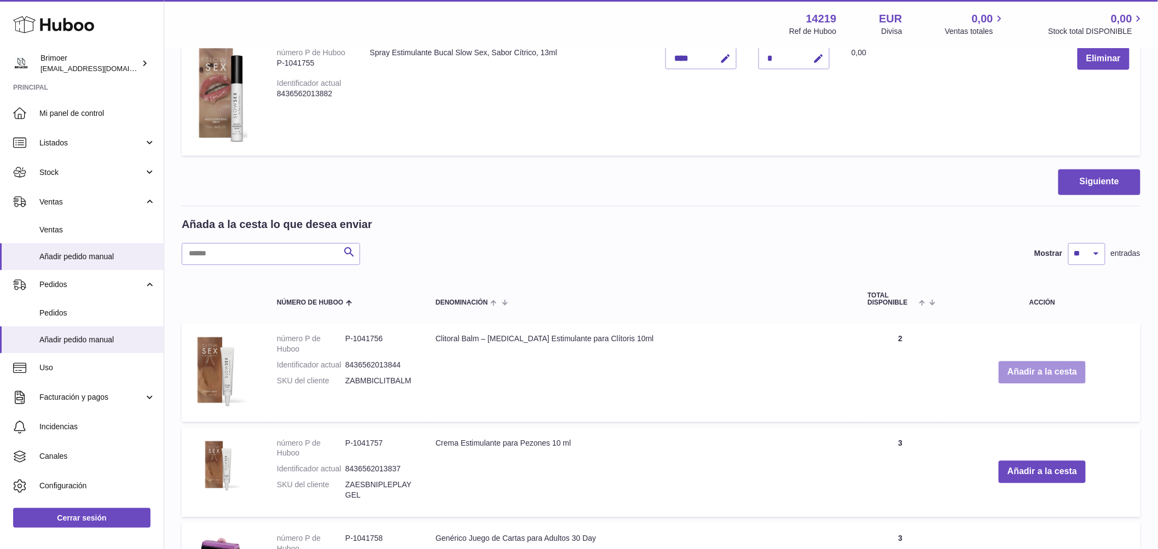
click at [1028, 369] on button "Añadir a la cesta" at bounding box center [1042, 373] width 87 height 22
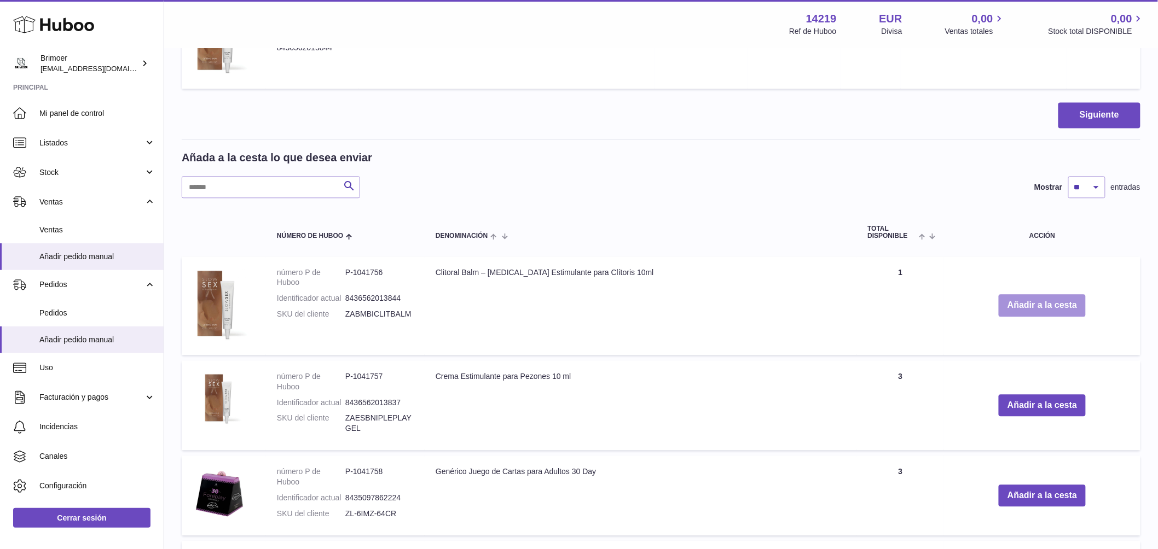
scroll to position [944, 0]
click at [1044, 403] on button "Añadir a la cesta" at bounding box center [1042, 405] width 87 height 22
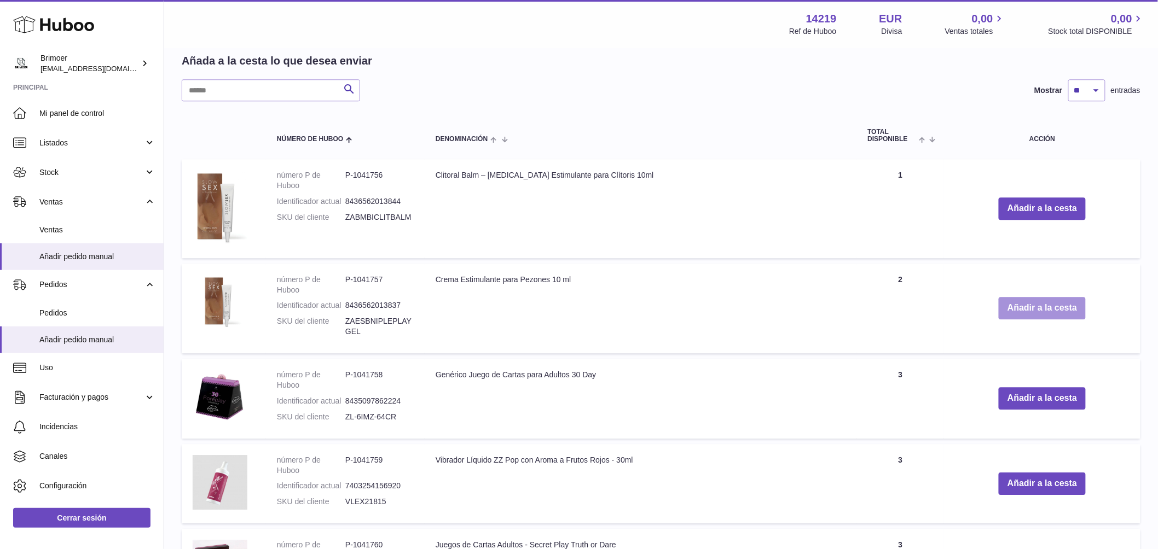
scroll to position [1128, 0]
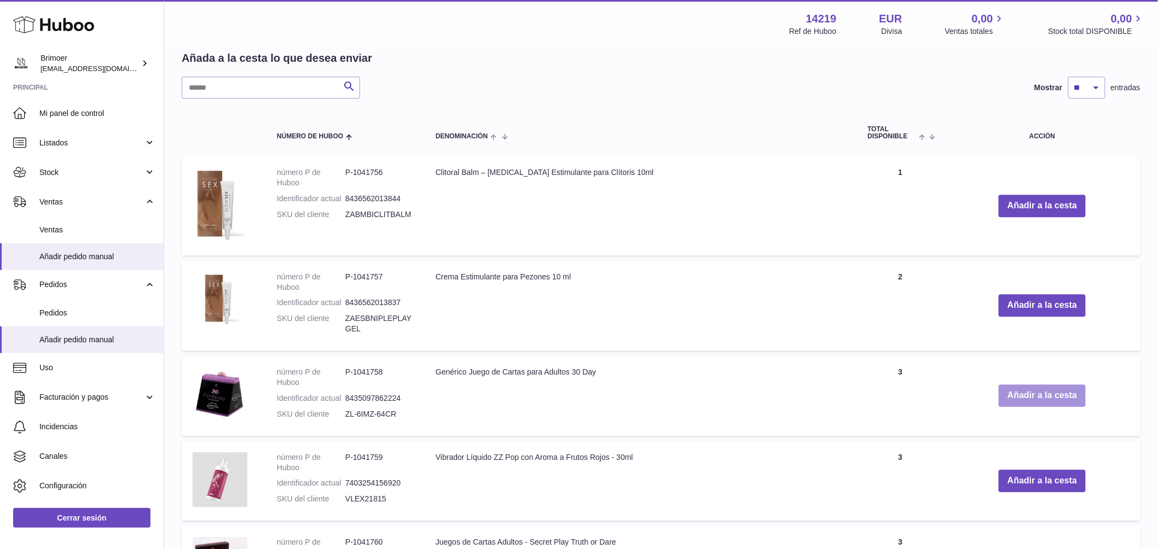
click at [1030, 396] on button "Añadir a la cesta" at bounding box center [1042, 396] width 87 height 22
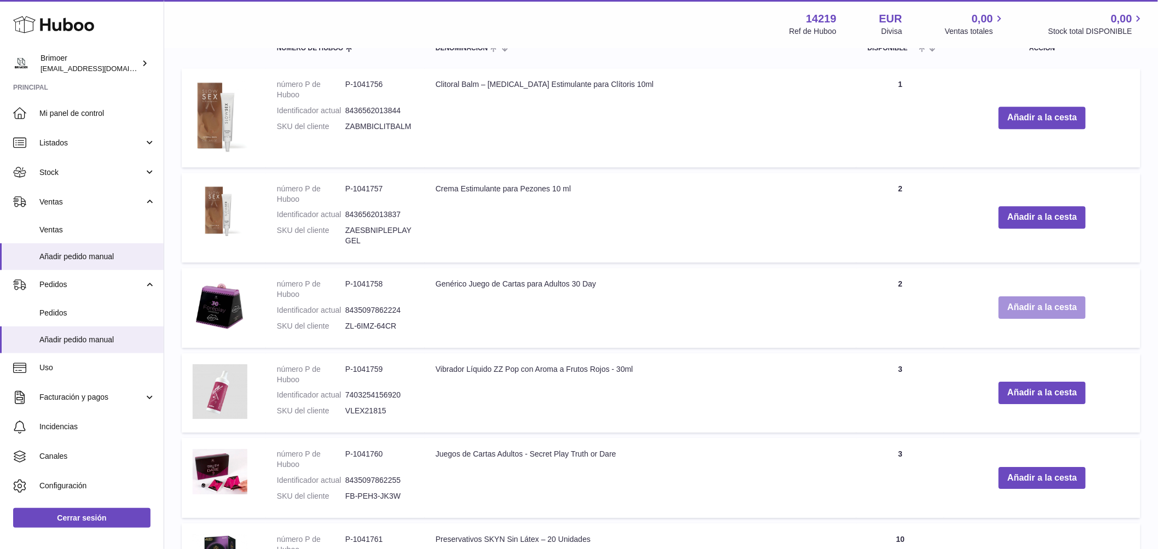
scroll to position [1246, 0]
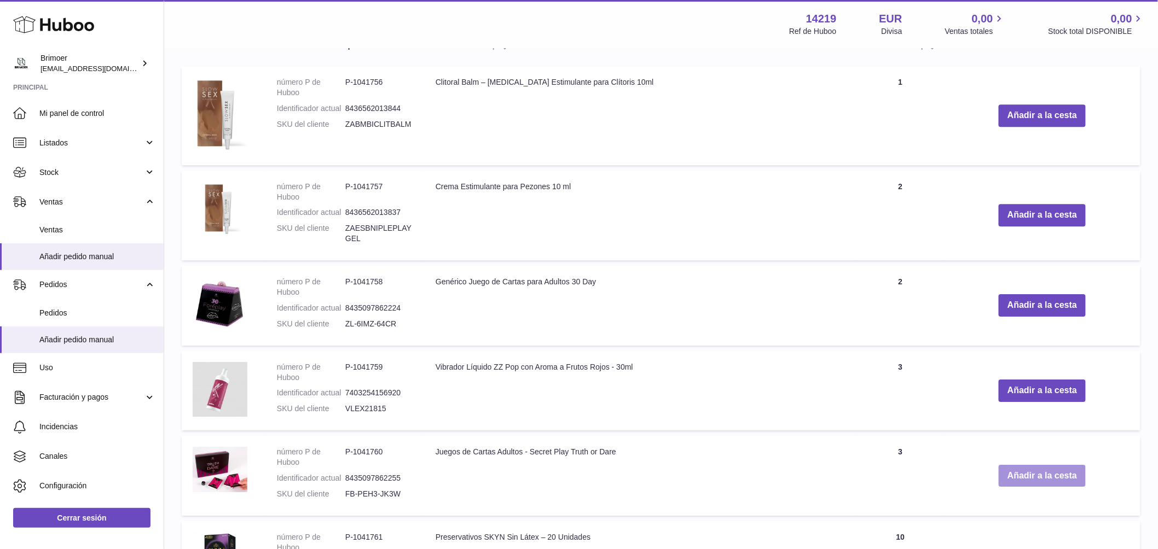
click at [1029, 471] on button "Añadir a la cesta" at bounding box center [1042, 476] width 87 height 22
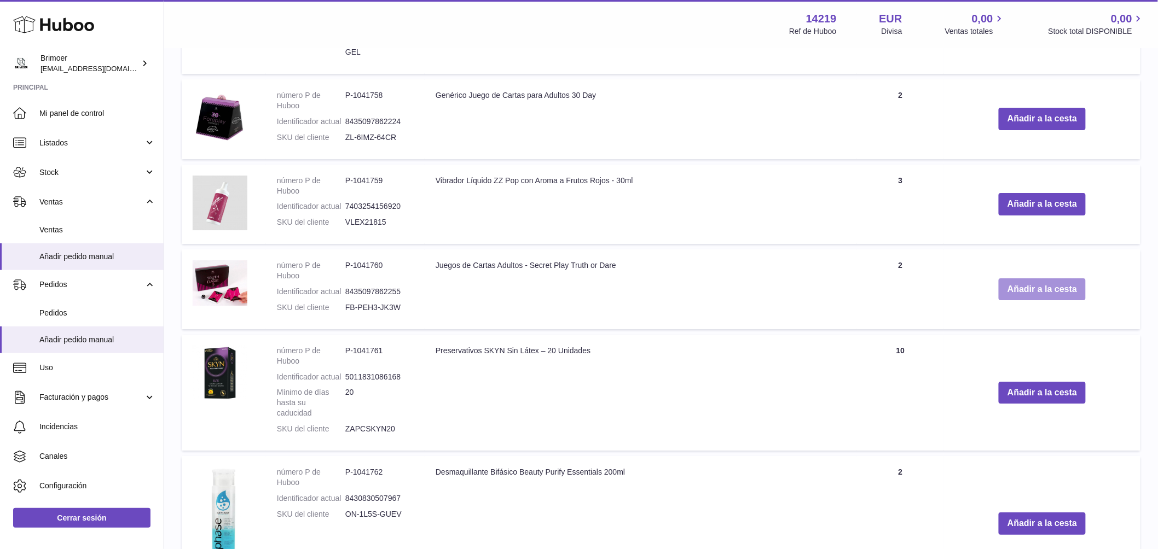
scroll to position [1531, 0]
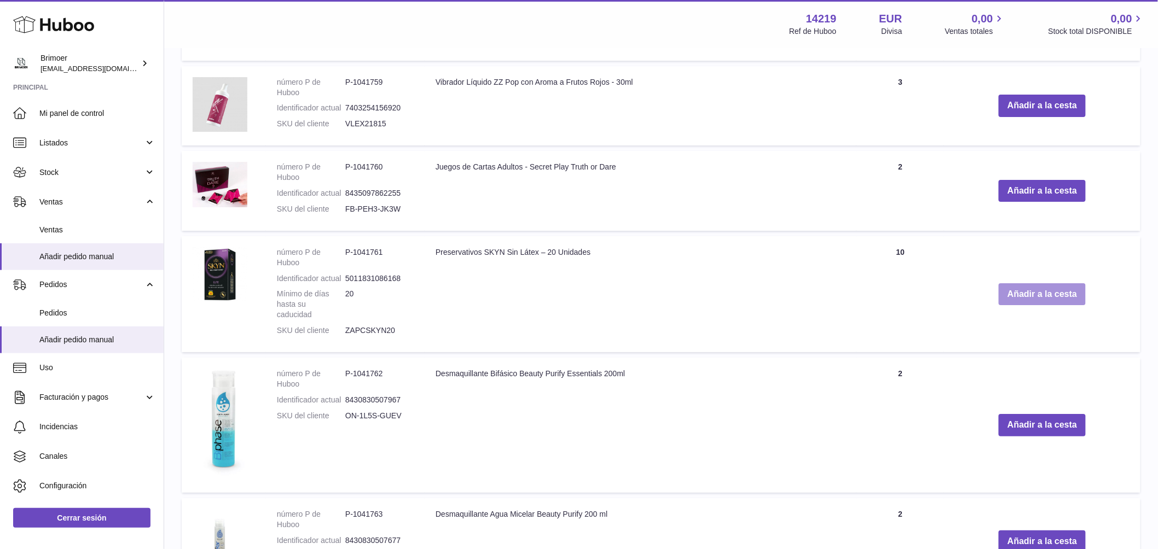
click at [1026, 292] on button "Añadir a la cesta" at bounding box center [1042, 294] width 87 height 22
click at [1026, 293] on button "Añadir a la cesta" at bounding box center [1042, 294] width 87 height 22
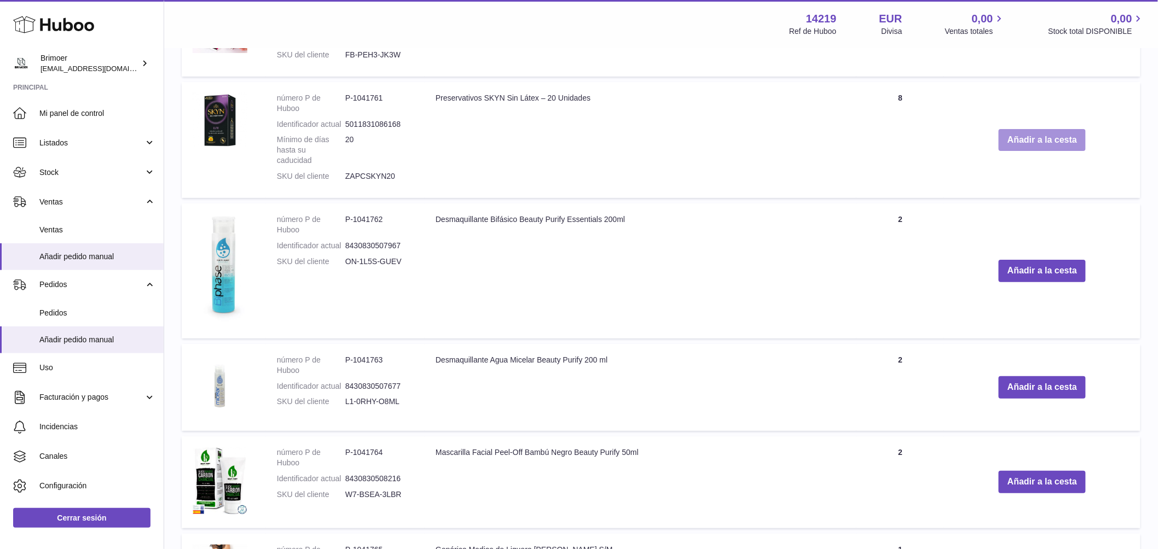
scroll to position [1687, 0]
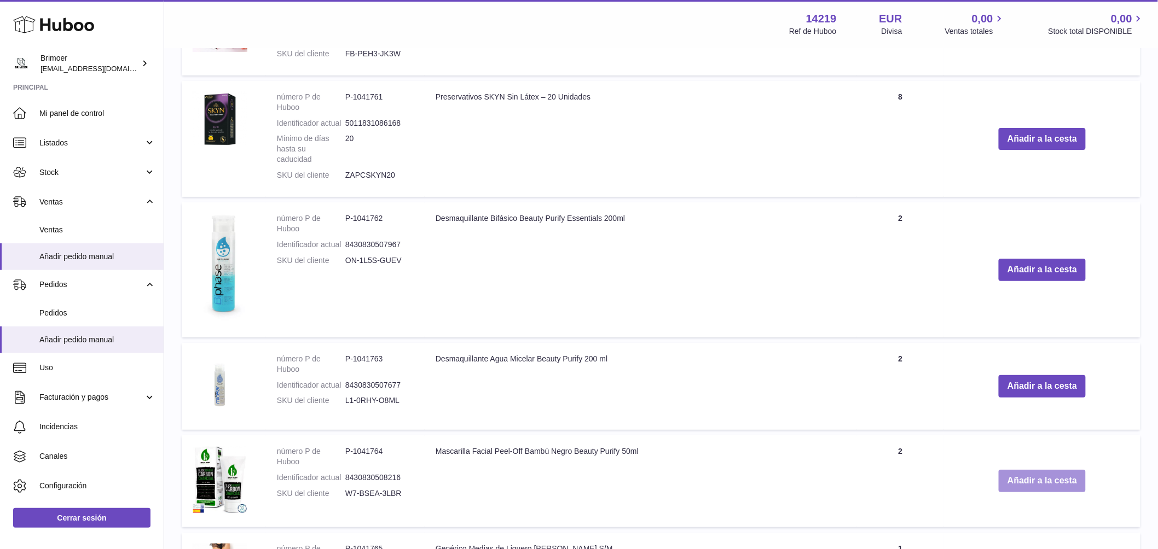
click at [1021, 478] on button "Añadir a la cesta" at bounding box center [1042, 481] width 87 height 22
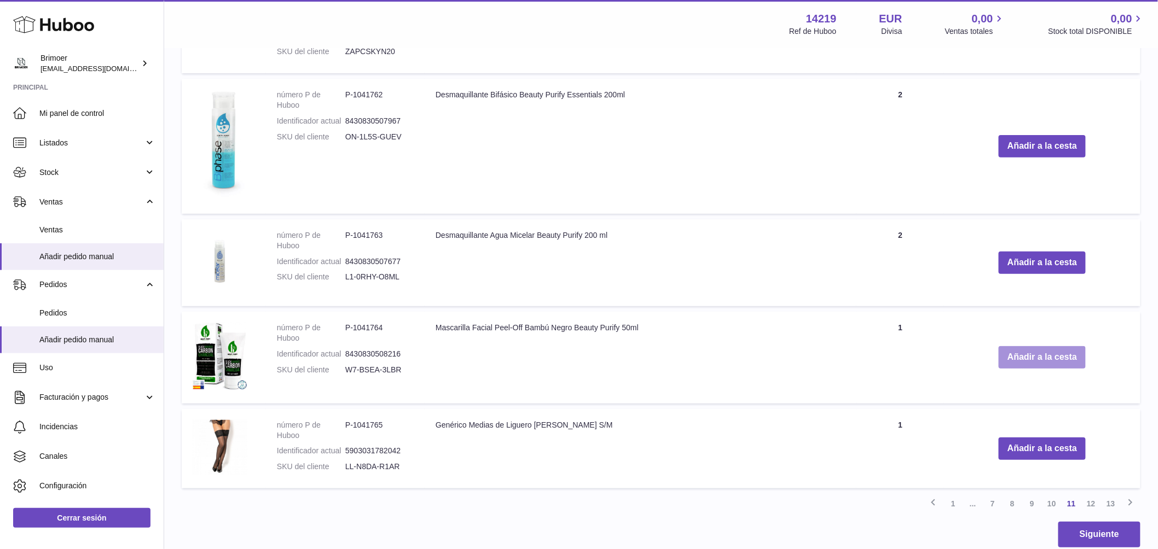
scroll to position [1815, 0]
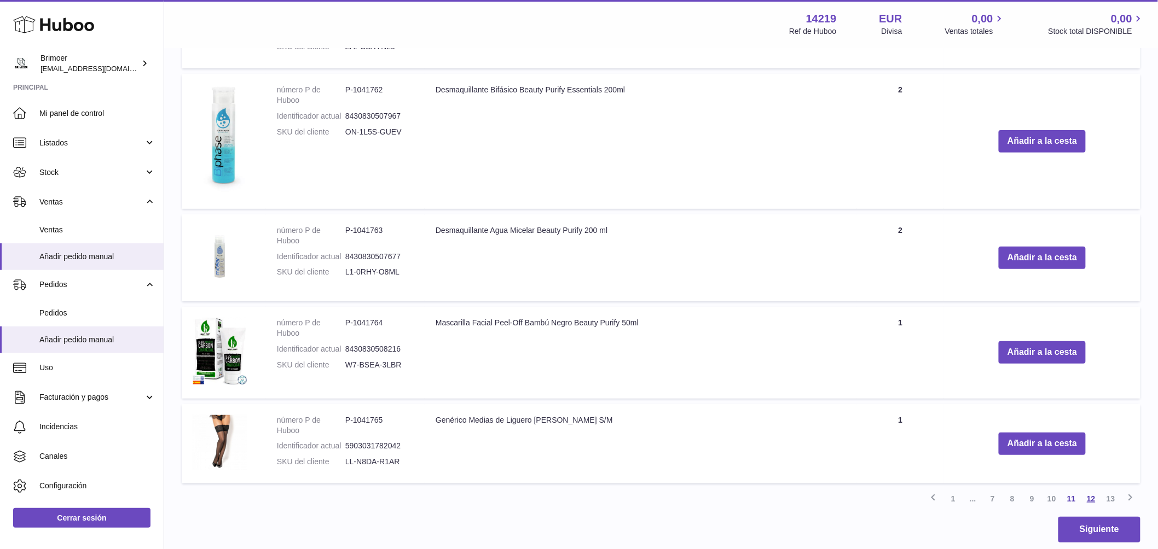
click at [1092, 498] on link "12" at bounding box center [1091, 499] width 20 height 20
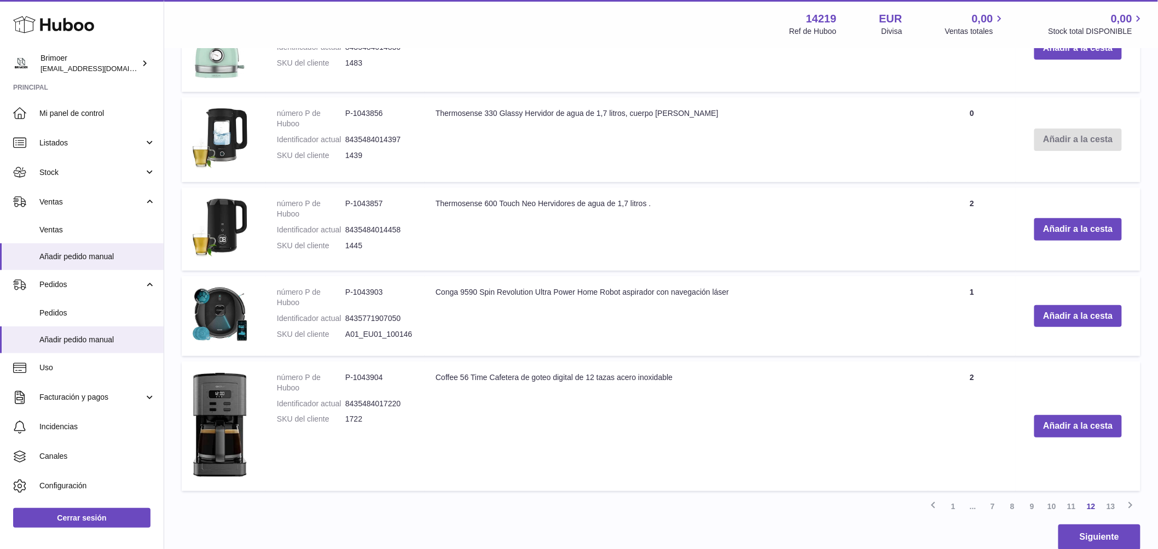
scroll to position [1817, 0]
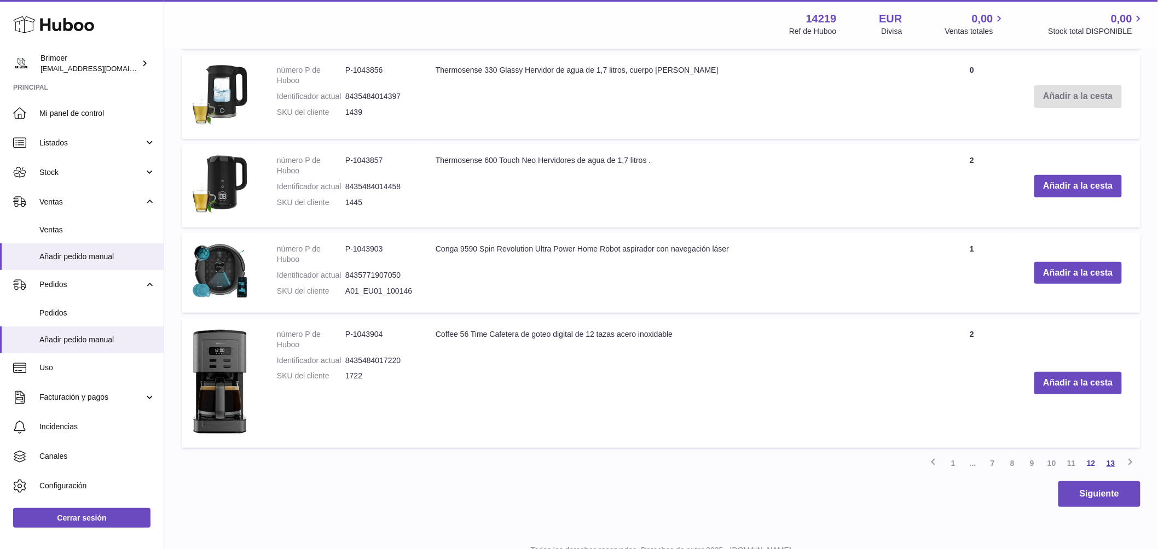
click at [1108, 457] on link "13" at bounding box center [1111, 464] width 20 height 20
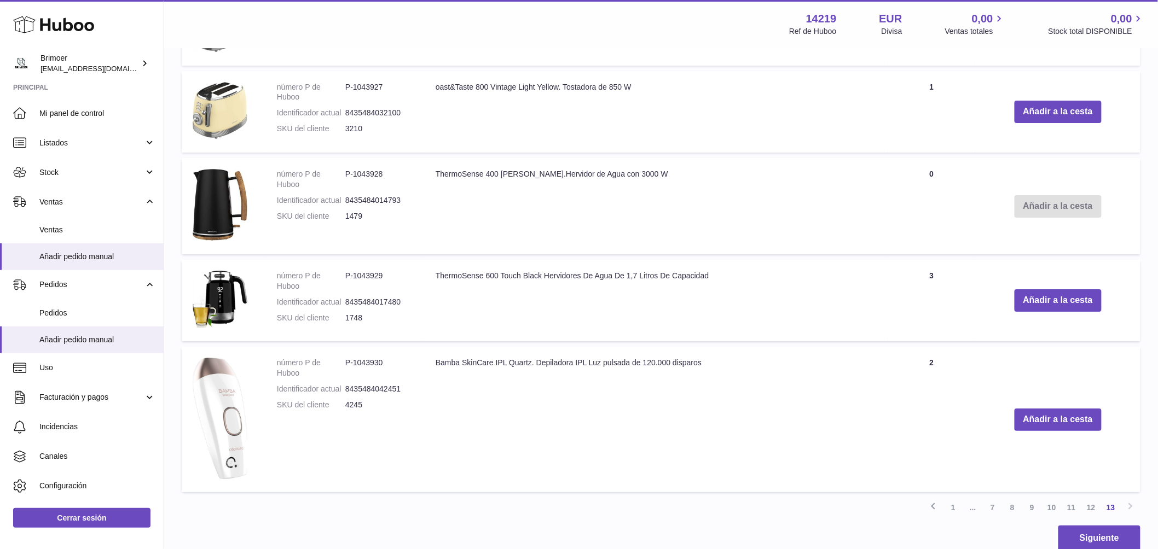
scroll to position [1625, 0]
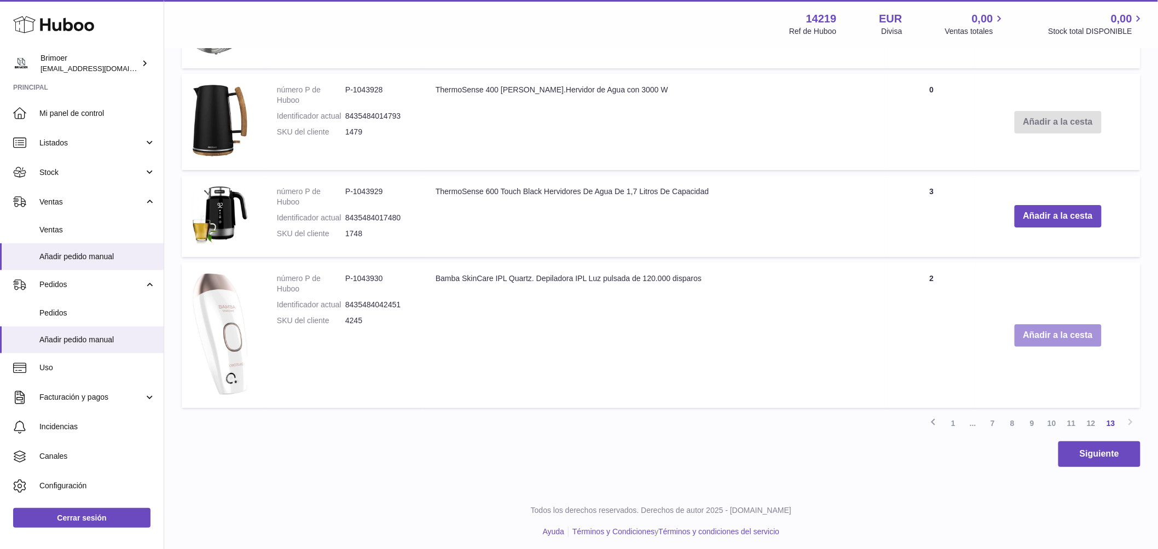
click at [1048, 334] on button "Añadir a la cesta" at bounding box center [1058, 336] width 87 height 22
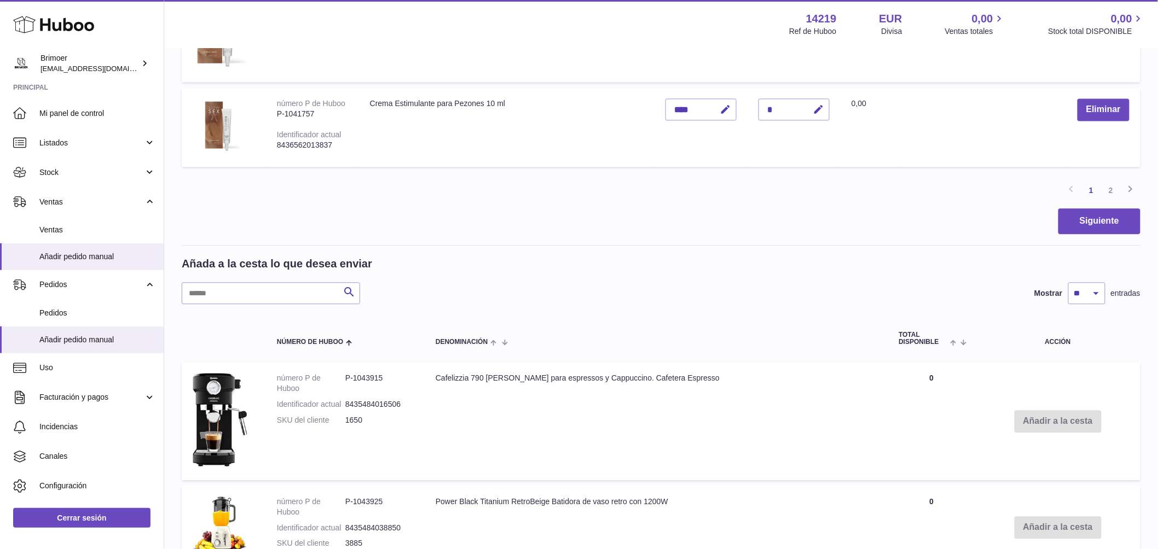
scroll to position [953, 0]
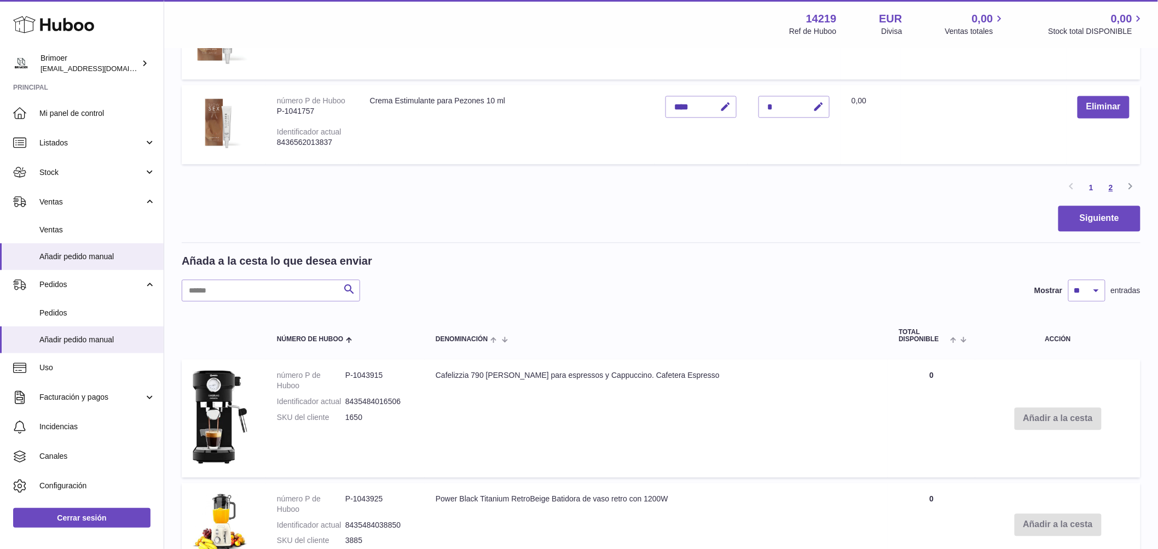
click at [1109, 187] on link "2" at bounding box center [1111, 188] width 20 height 20
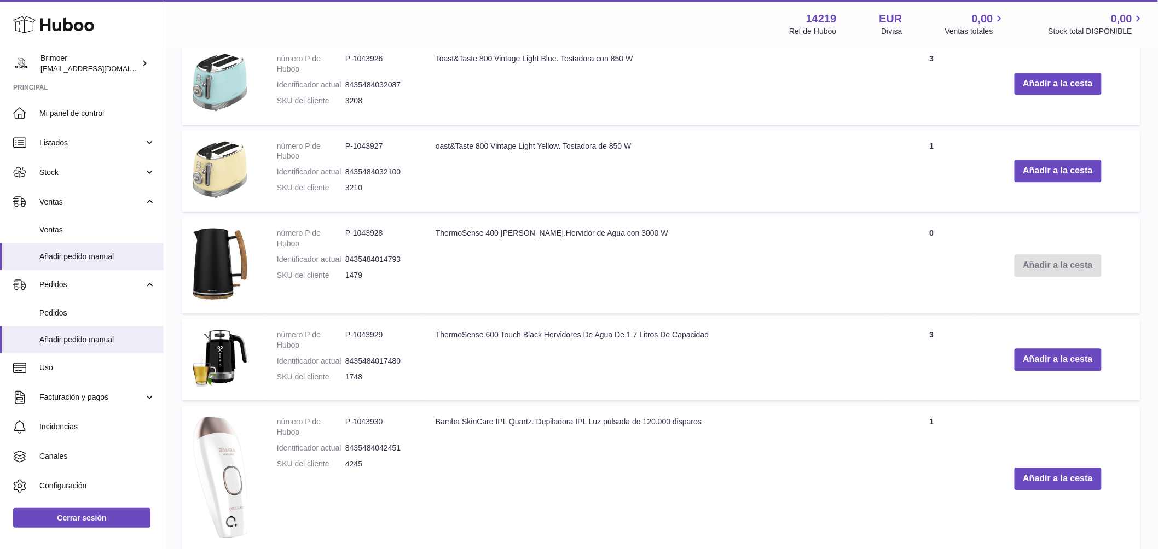
scroll to position [1218, 0]
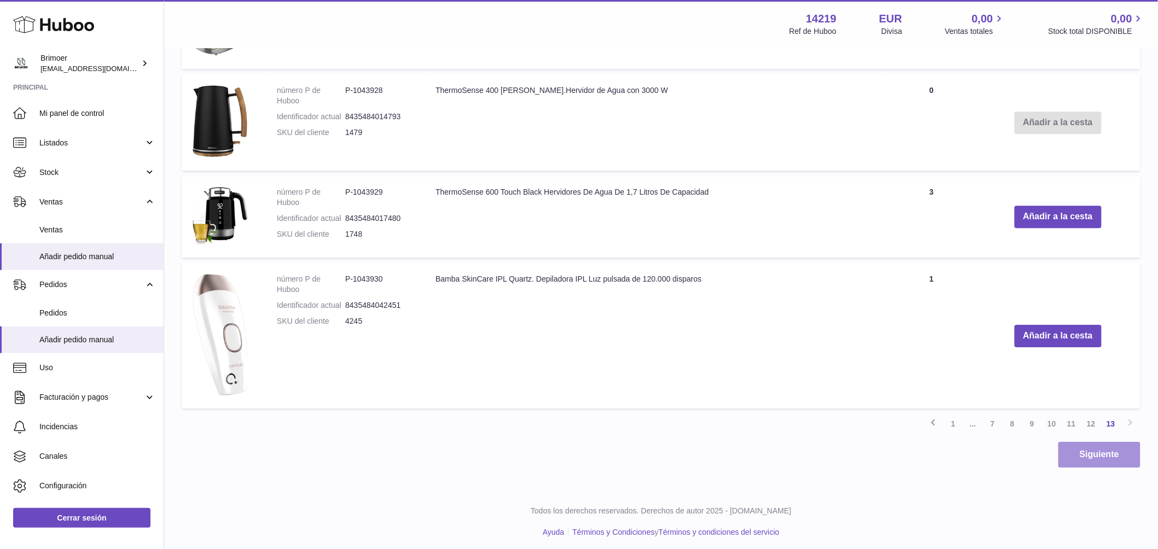
click at [1070, 459] on button "Siguiente" at bounding box center [1099, 455] width 82 height 26
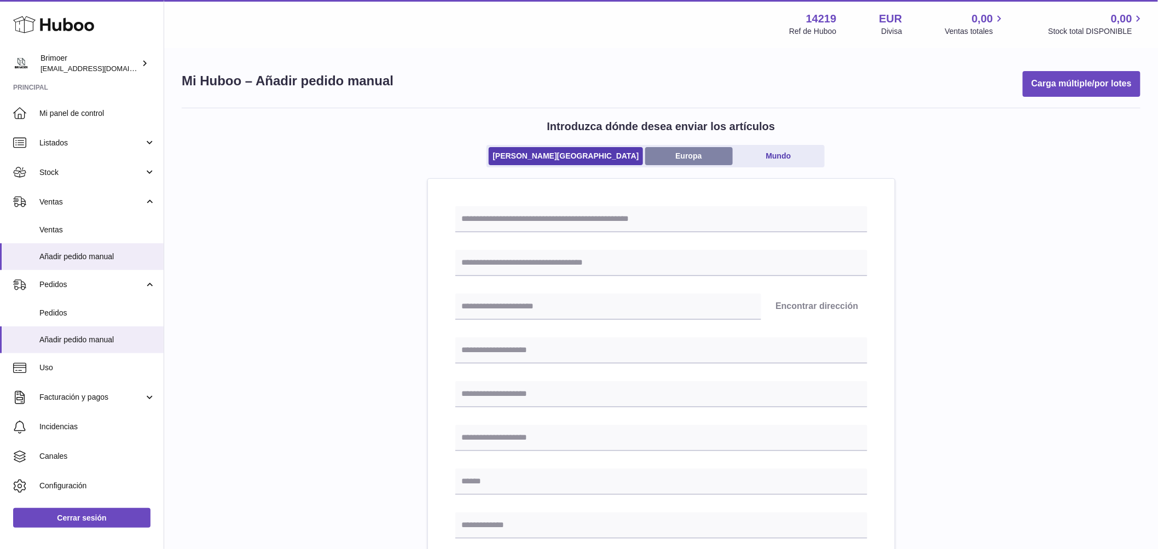
click at [645, 160] on link "Europa" at bounding box center [689, 156] width 88 height 18
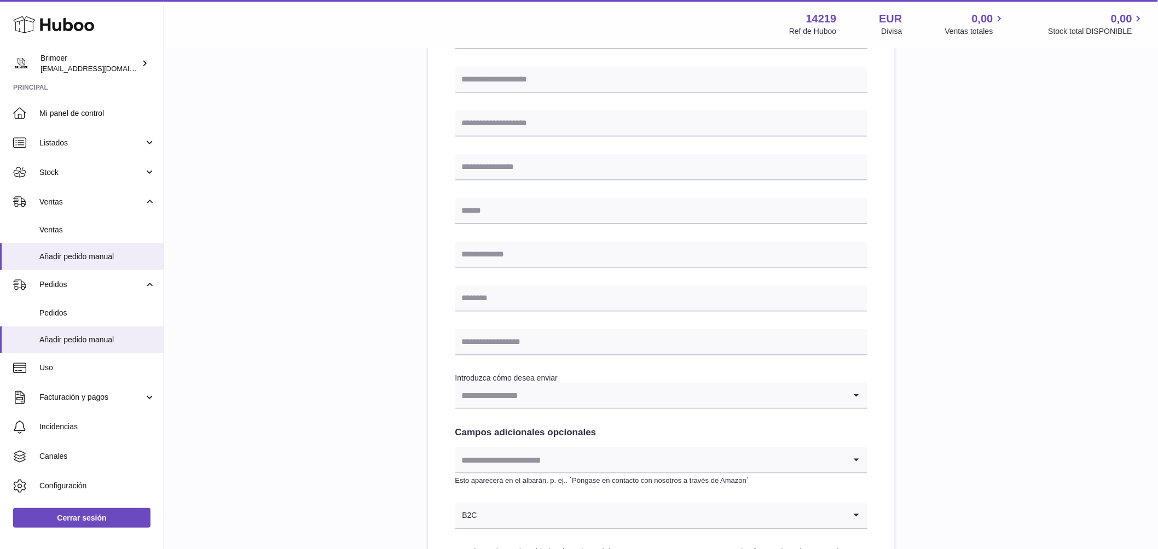
scroll to position [364, 0]
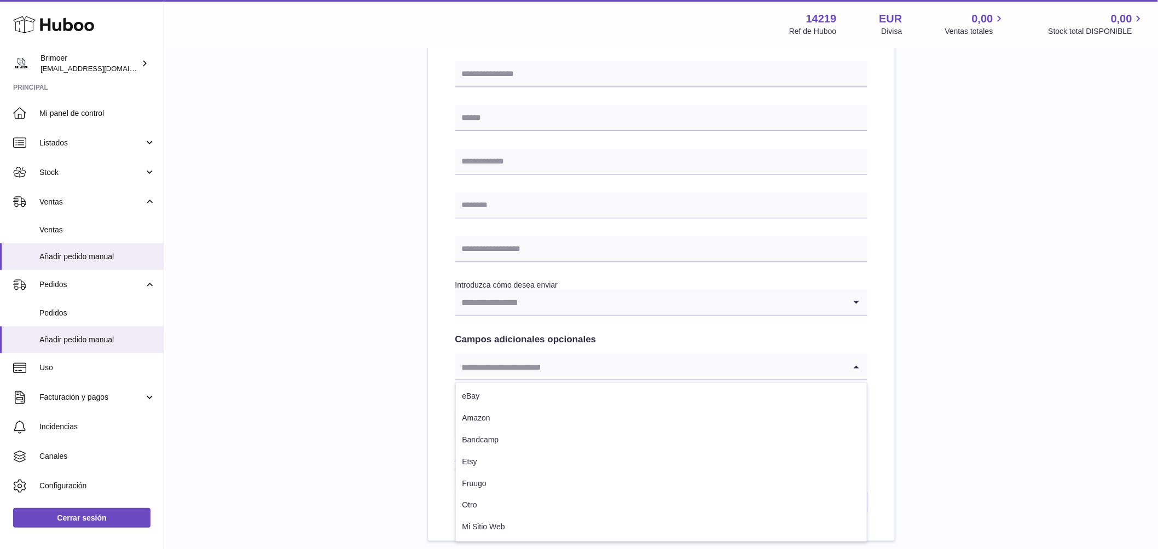
click at [484, 369] on input "Search for option" at bounding box center [650, 367] width 390 height 25
click at [972, 362] on div "Introduzca dónde desea enviar los artículos Reino Unido Europa Mundo Loading...…" at bounding box center [661, 143] width 959 height 798
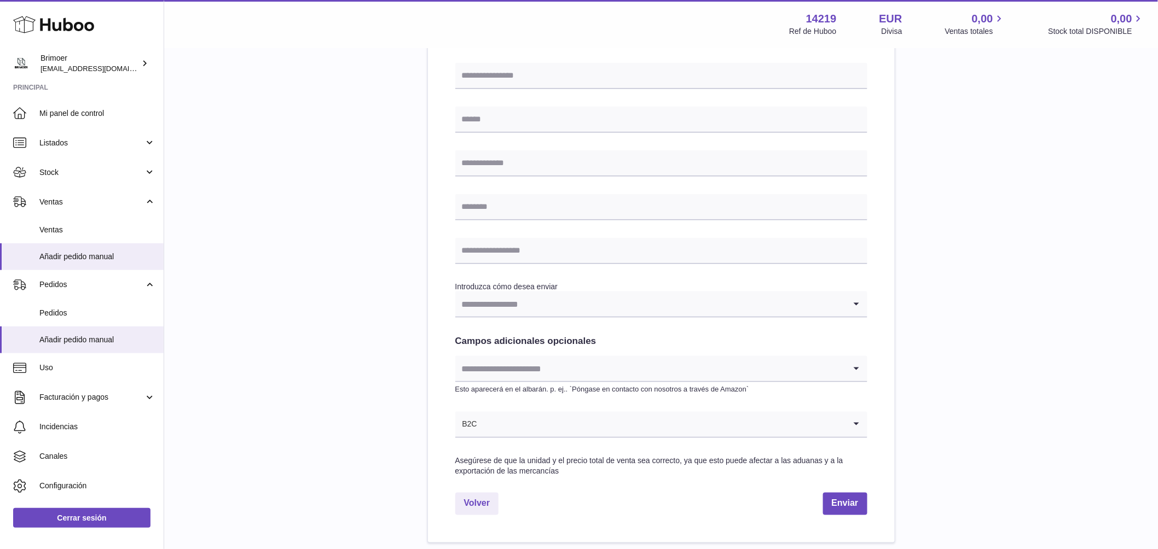
scroll to position [362, 0]
click at [857, 308] on icon "Search for option" at bounding box center [856, 304] width 22 height 25
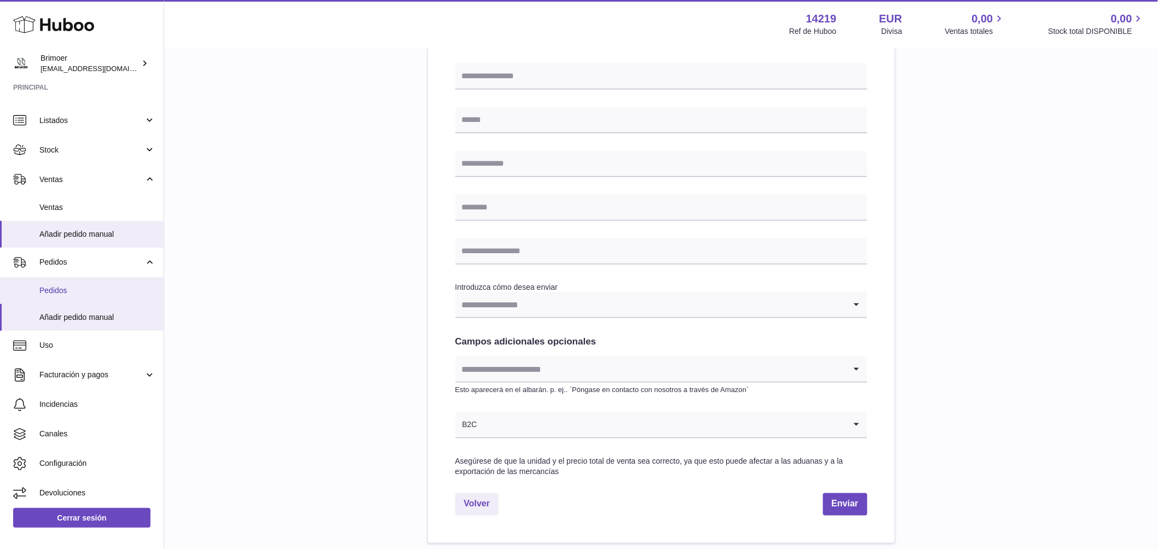
scroll to position [25, 0]
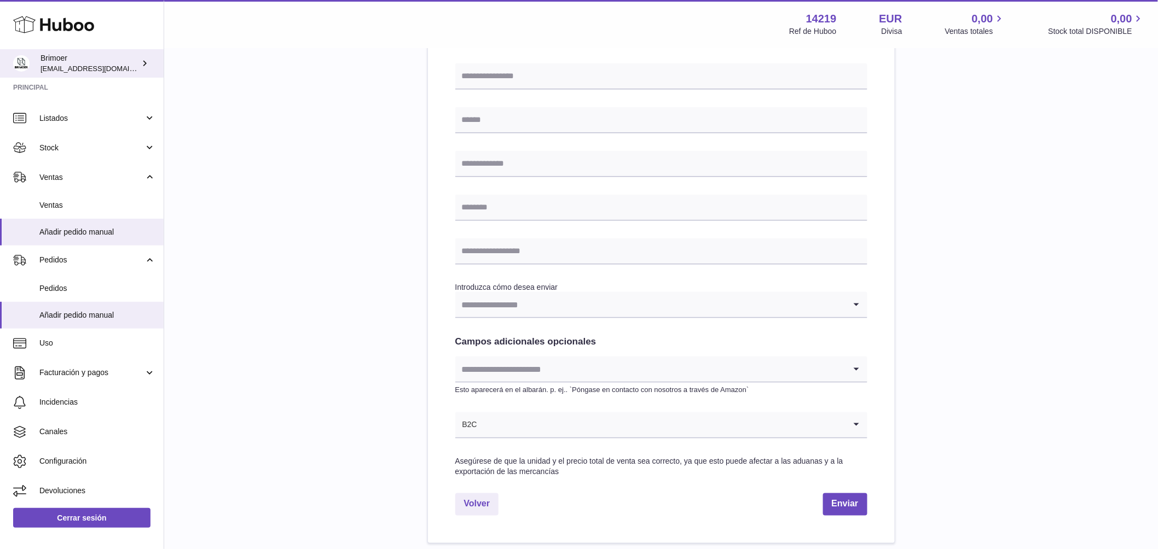
click at [140, 65] on icon at bounding box center [144, 62] width 11 height 11
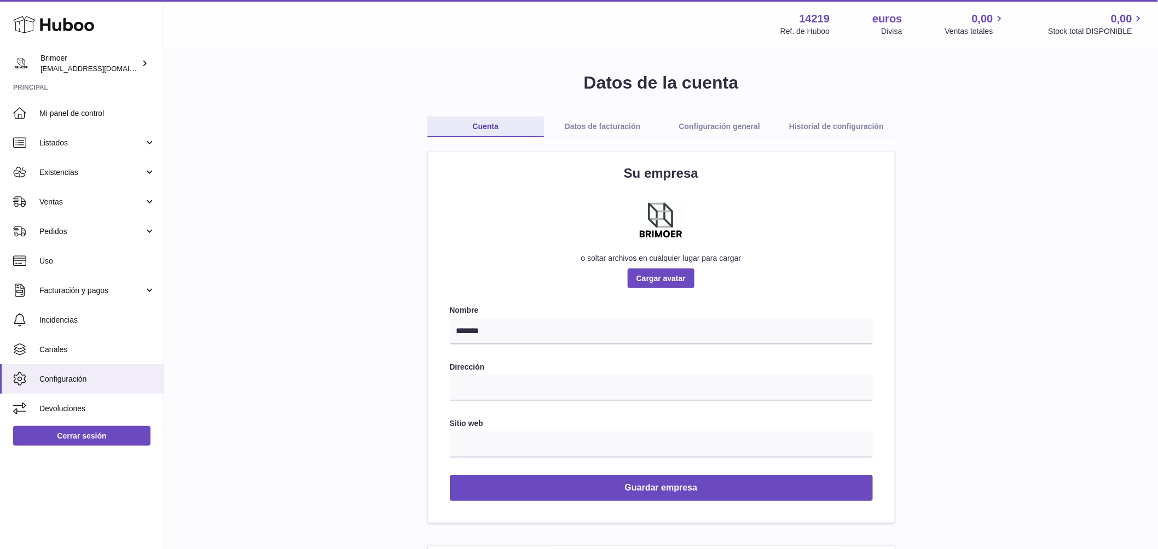
click at [624, 128] on font "Datos de facturación" at bounding box center [603, 126] width 76 height 9
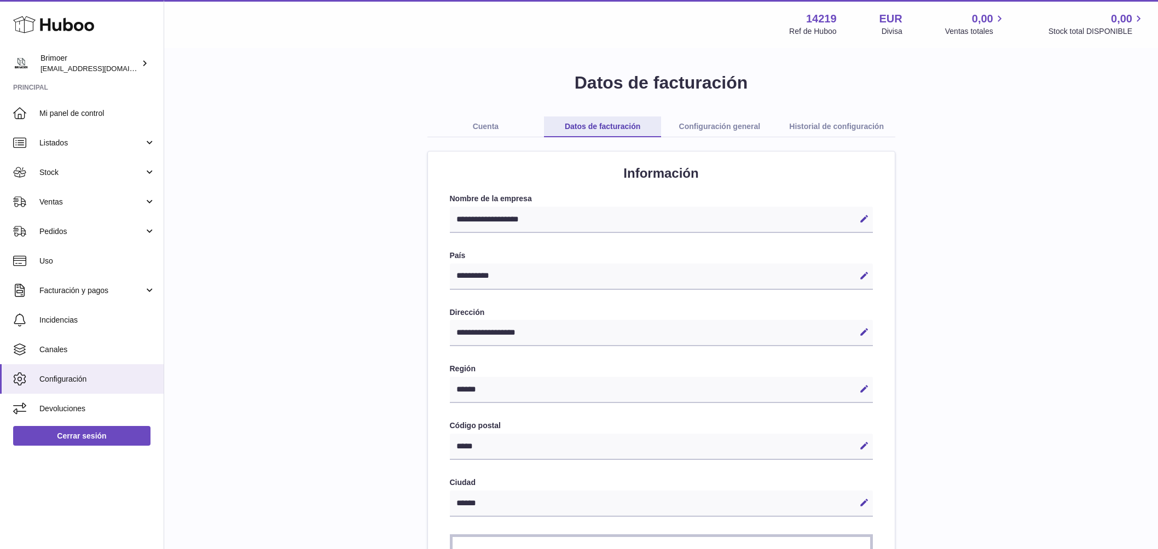
select select "**"
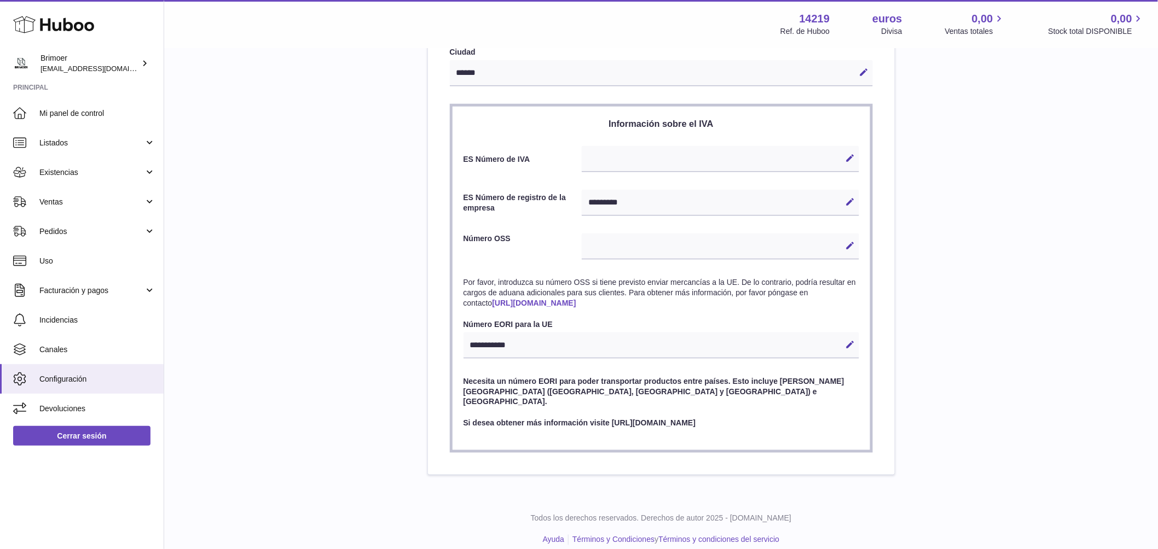
scroll to position [431, 0]
